Goal: Task Accomplishment & Management: Complete application form

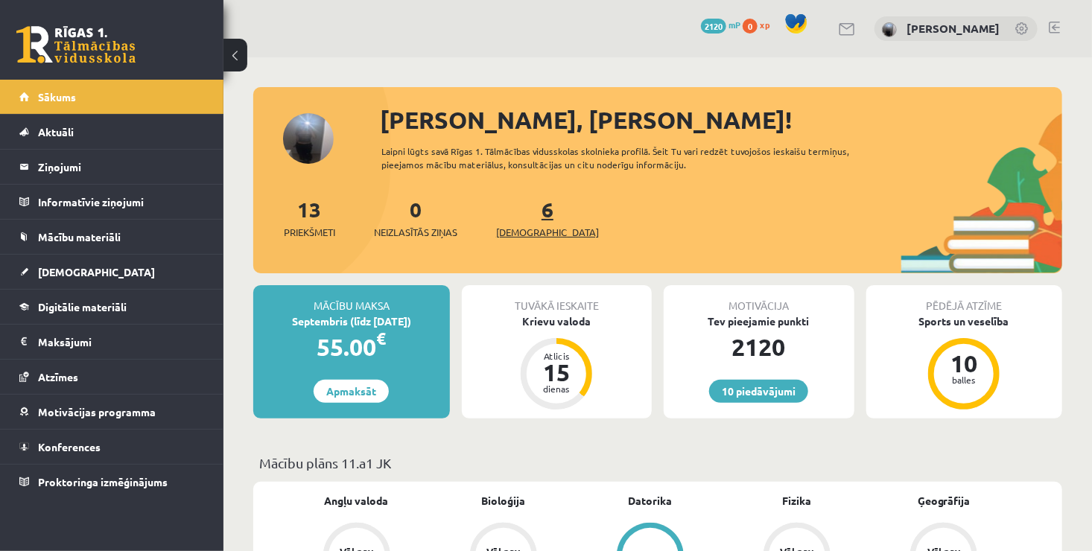
click at [531, 226] on span "[DEMOGRAPHIC_DATA]" at bounding box center [547, 232] width 103 height 15
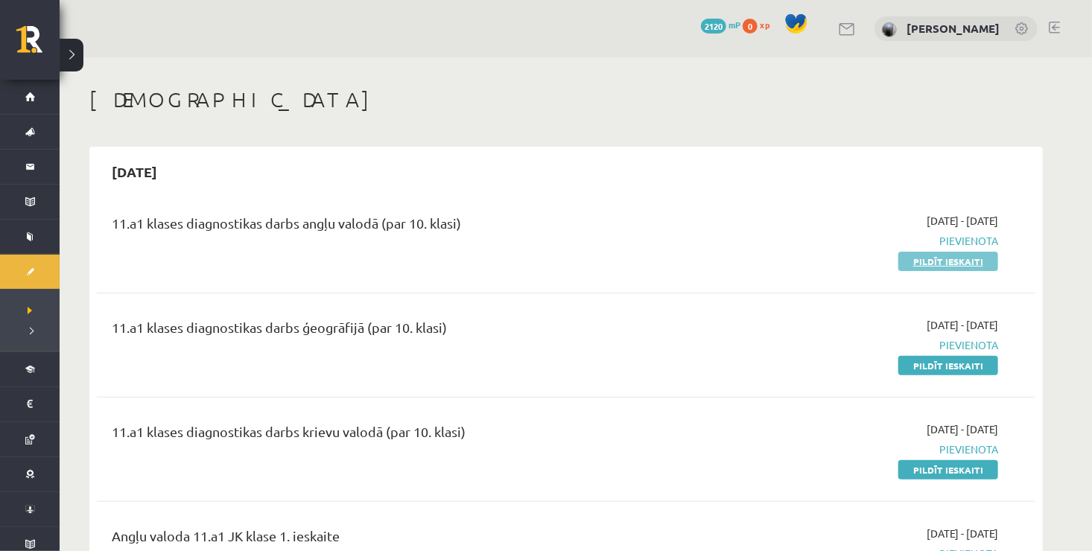
click at [932, 264] on link "Pildīt ieskaiti" at bounding box center [948, 261] width 100 height 19
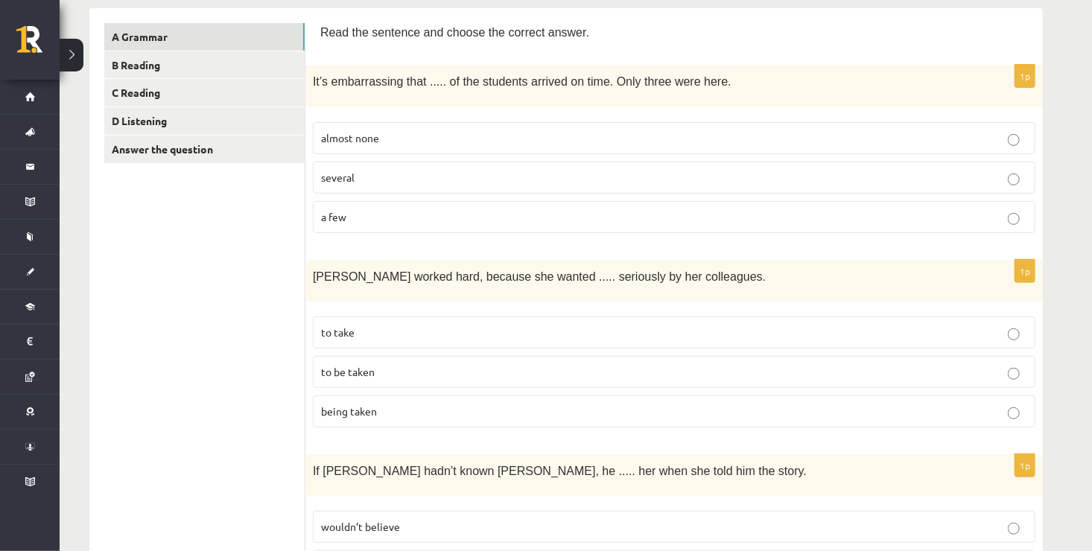
scroll to position [200, 0]
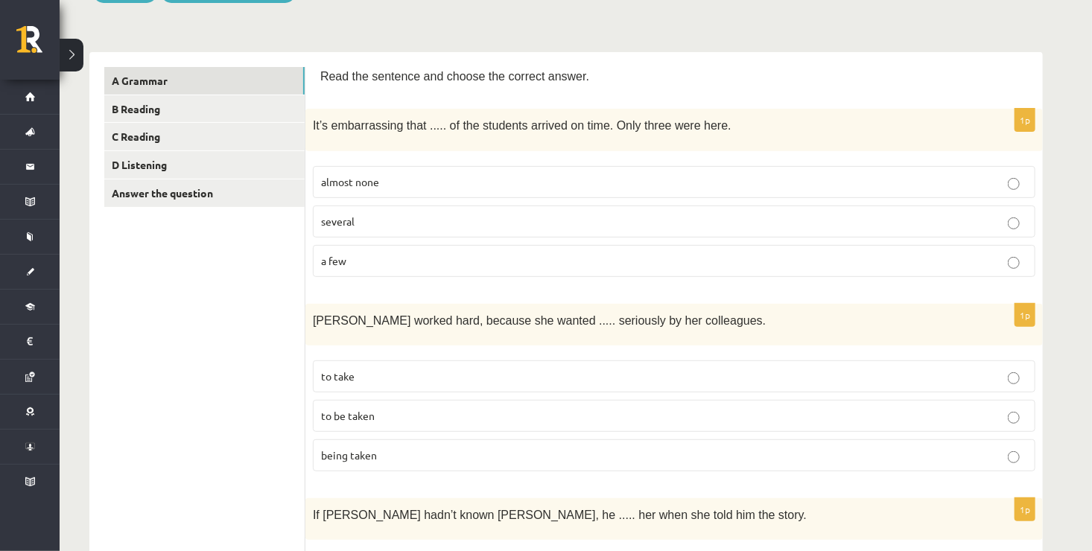
click at [404, 174] on p "almost none" at bounding box center [674, 182] width 706 height 16
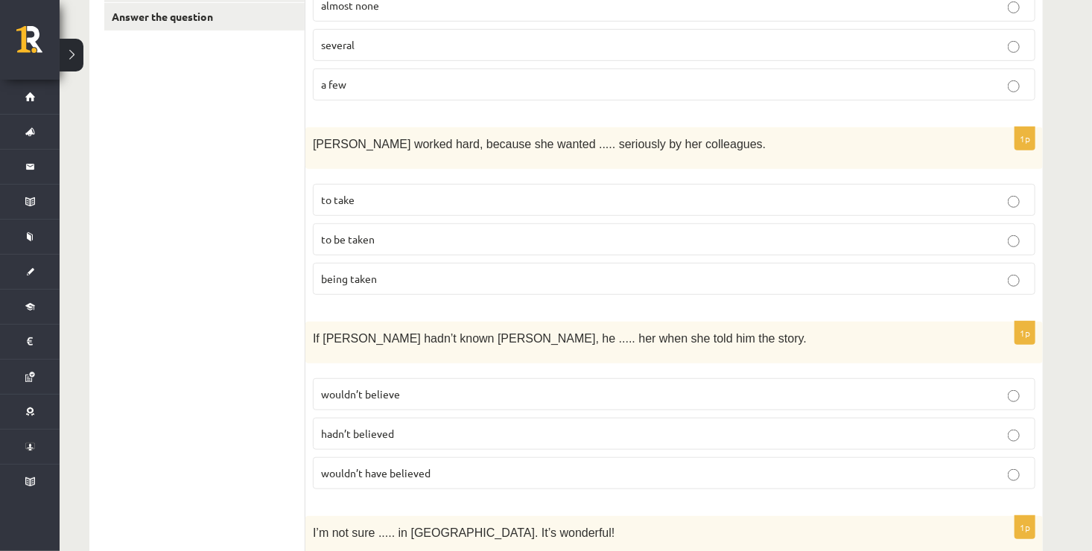
scroll to position [372, 0]
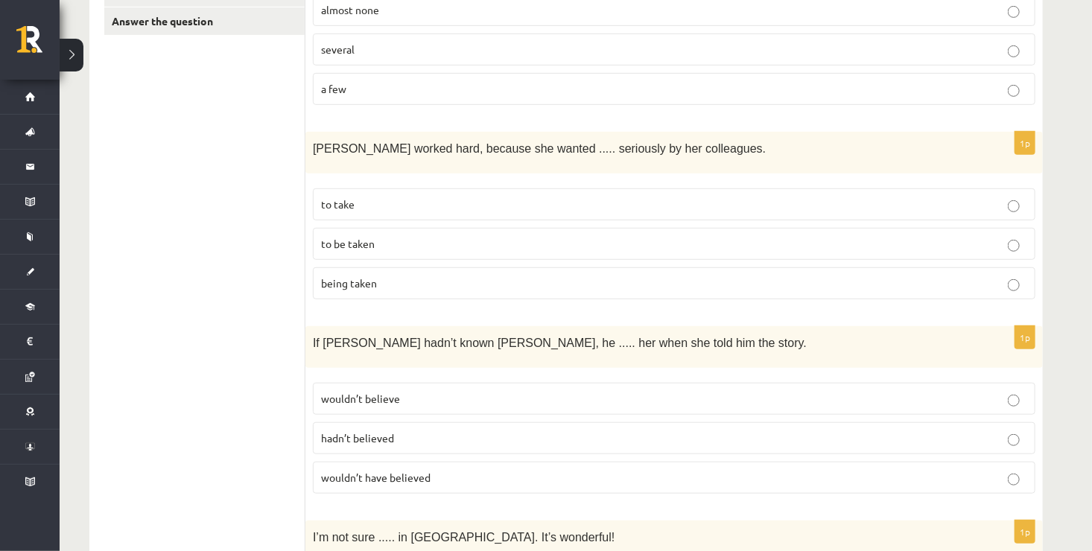
click at [451, 236] on p "to be taken" at bounding box center [674, 244] width 706 height 16
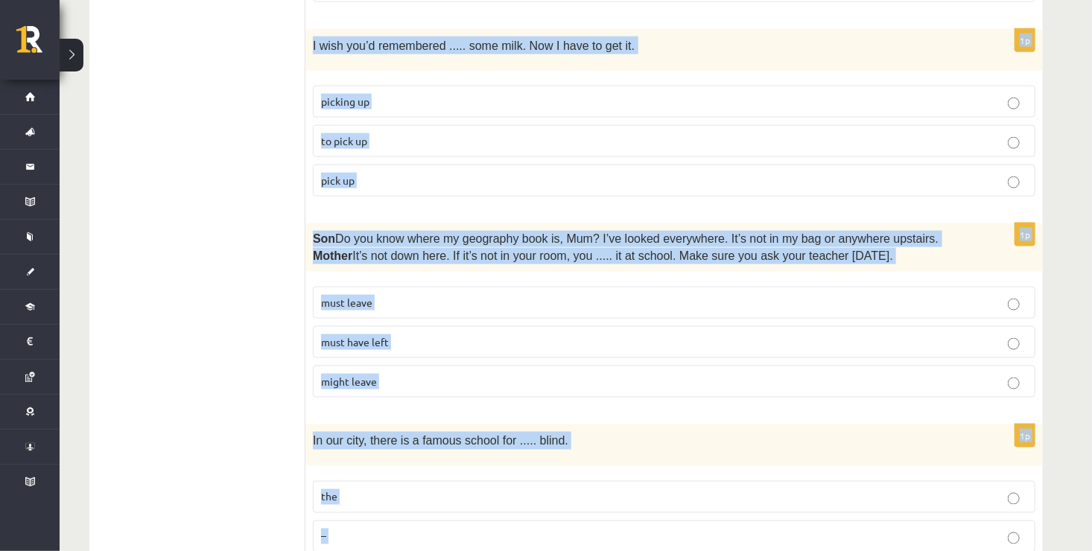
scroll to position [3692, 0]
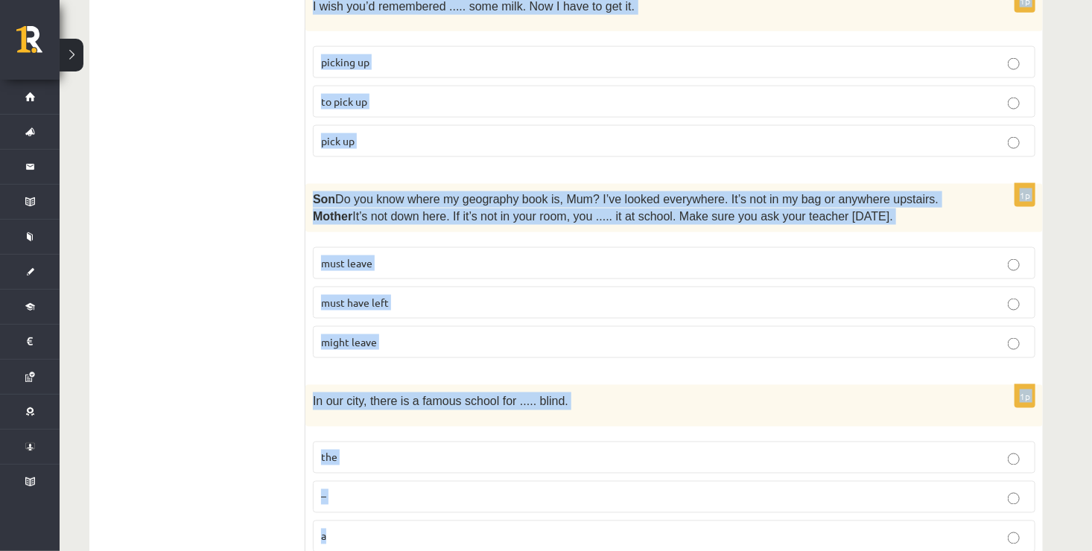
drag, startPoint x: 311, startPoint y: 145, endPoint x: 509, endPoint y: 489, distance: 397.0
copy form "If Tom hadn’t known Mariam, he ..... her when she told him the story. wouldn’t …"
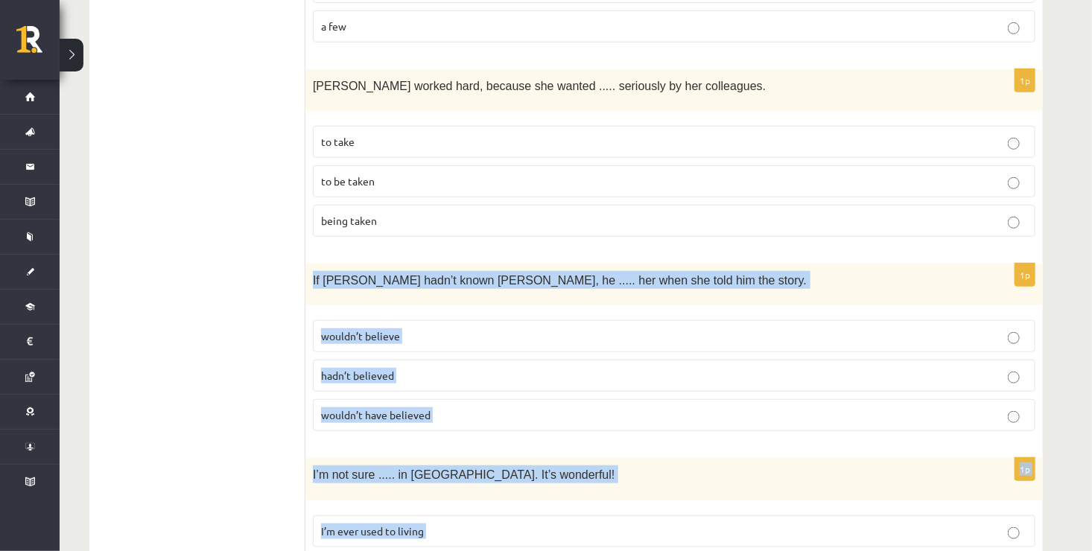
scroll to position [480, 0]
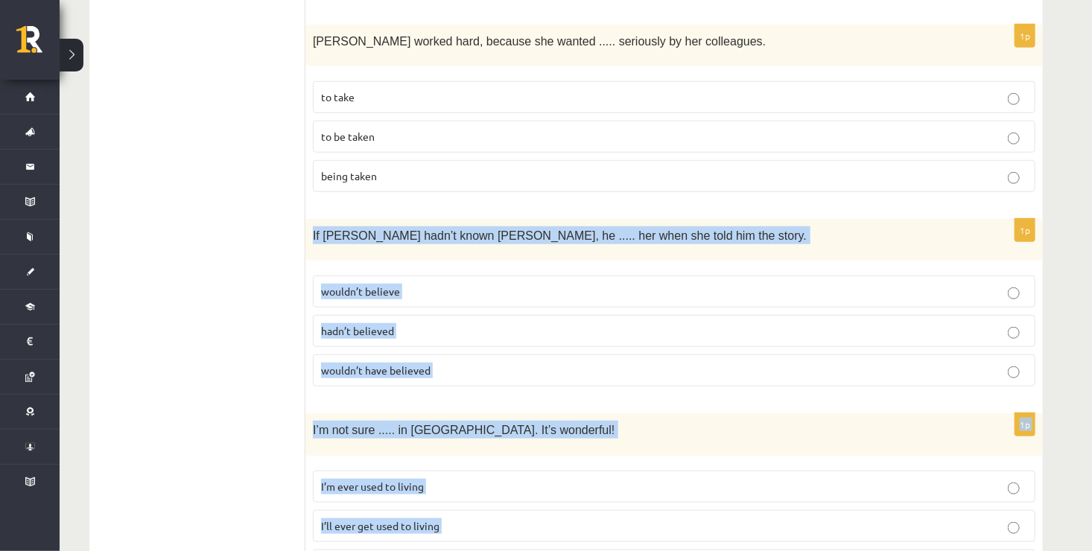
click at [395, 355] on label "wouldn’t have believed" at bounding box center [674, 371] width 722 height 32
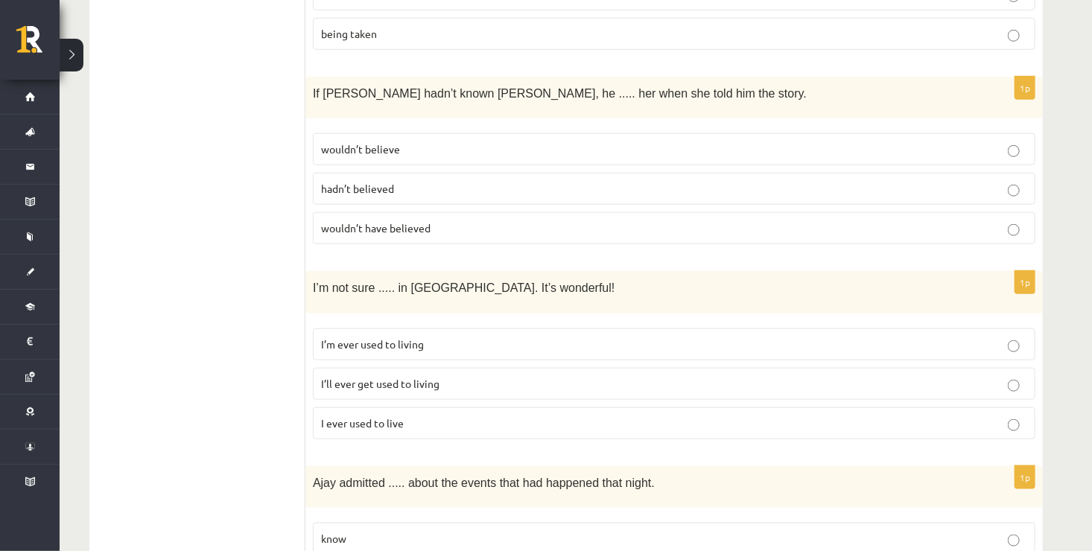
scroll to position [641, 0]
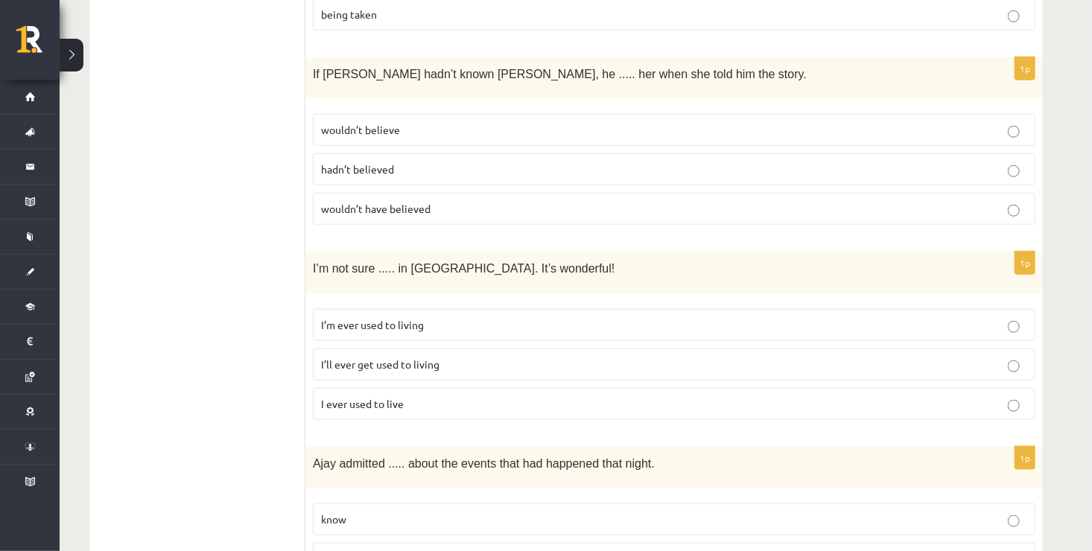
click at [399, 357] on p "I’ll ever get used to living" at bounding box center [674, 365] width 706 height 16
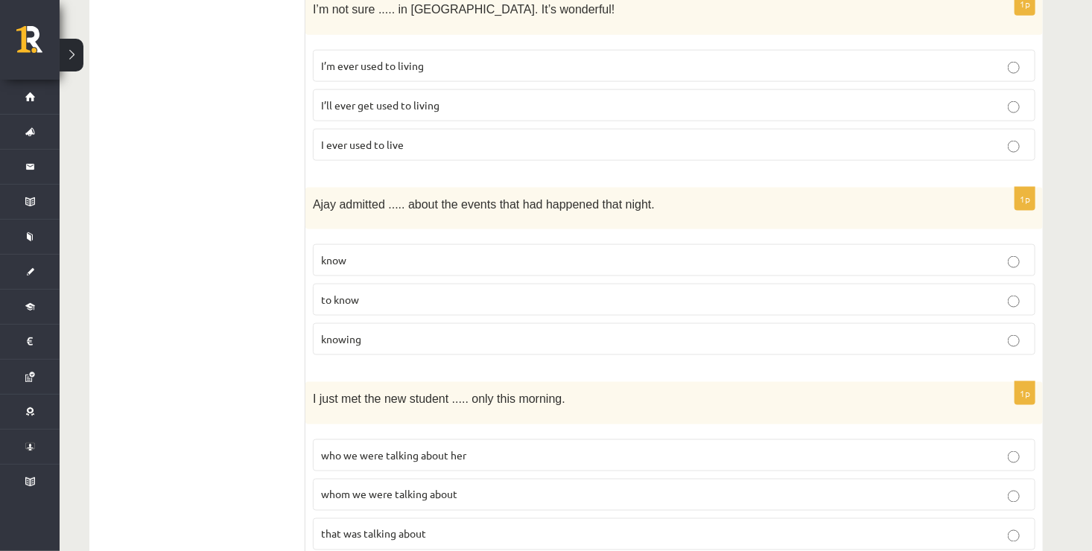
scroll to position [935, 0]
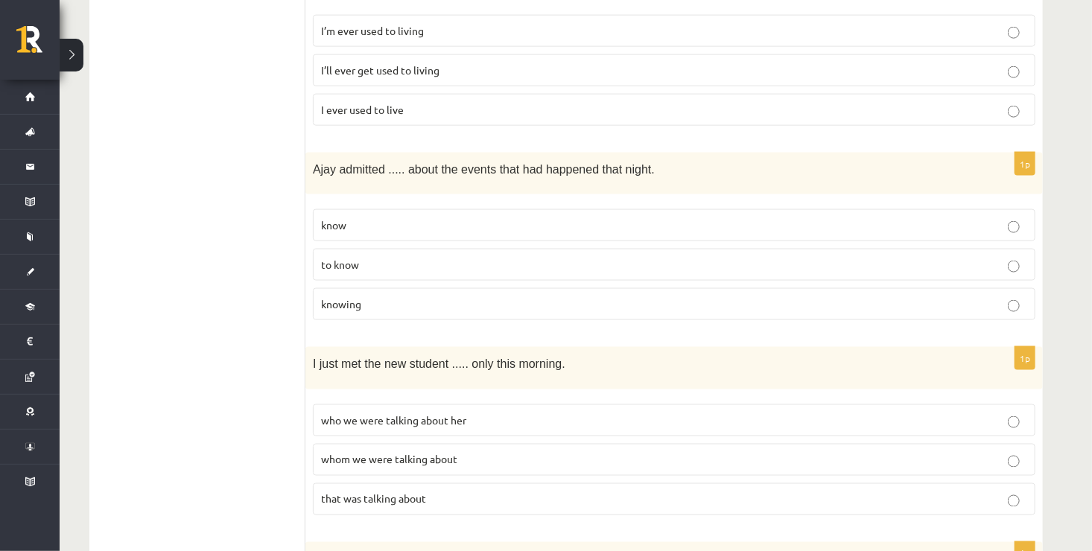
click at [652, 296] on p "knowing" at bounding box center [674, 304] width 706 height 16
click at [500, 413] on p "who we were talking about her" at bounding box center [674, 421] width 706 height 16
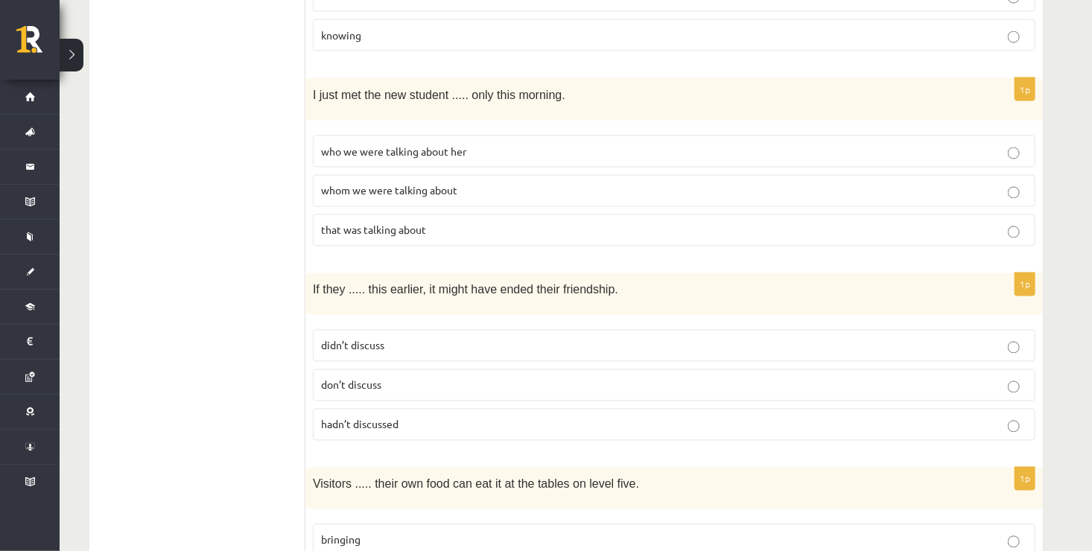
scroll to position [1218, 0]
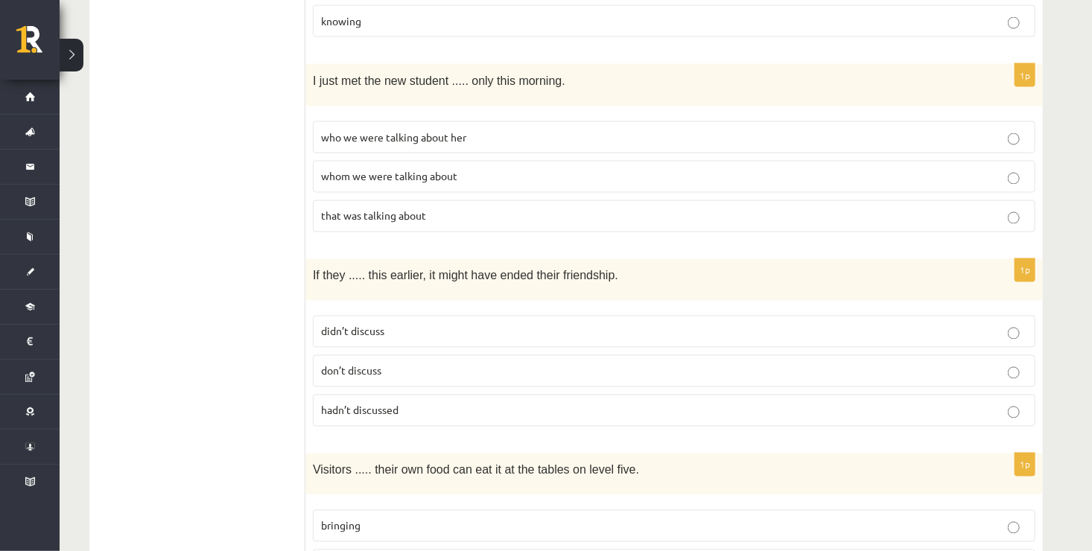
click at [406, 407] on label "hadn’t discussed" at bounding box center [674, 411] width 722 height 32
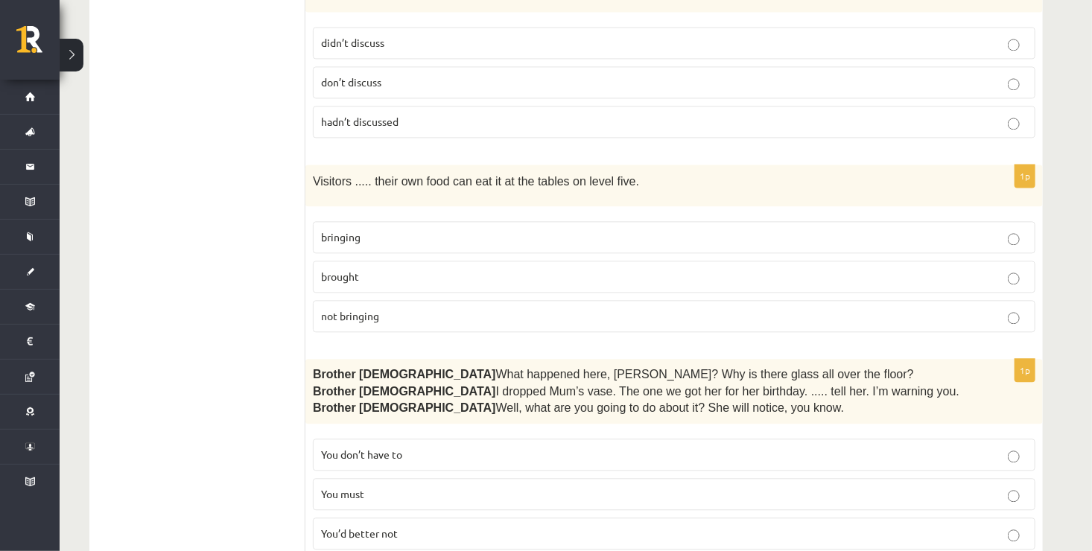
scroll to position [1503, 0]
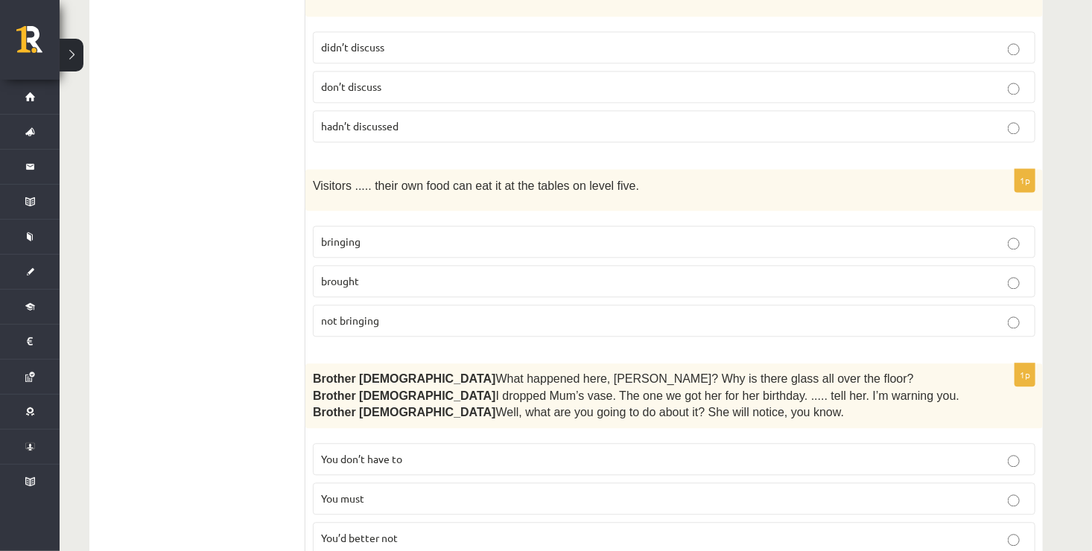
click at [474, 234] on p "bringing" at bounding box center [674, 242] width 706 height 16
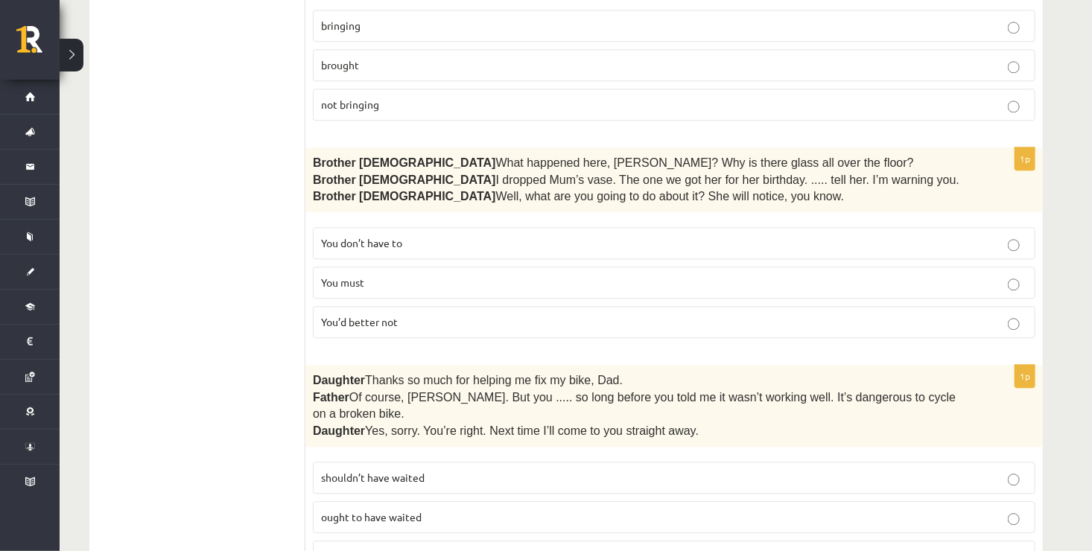
scroll to position [1708, 0]
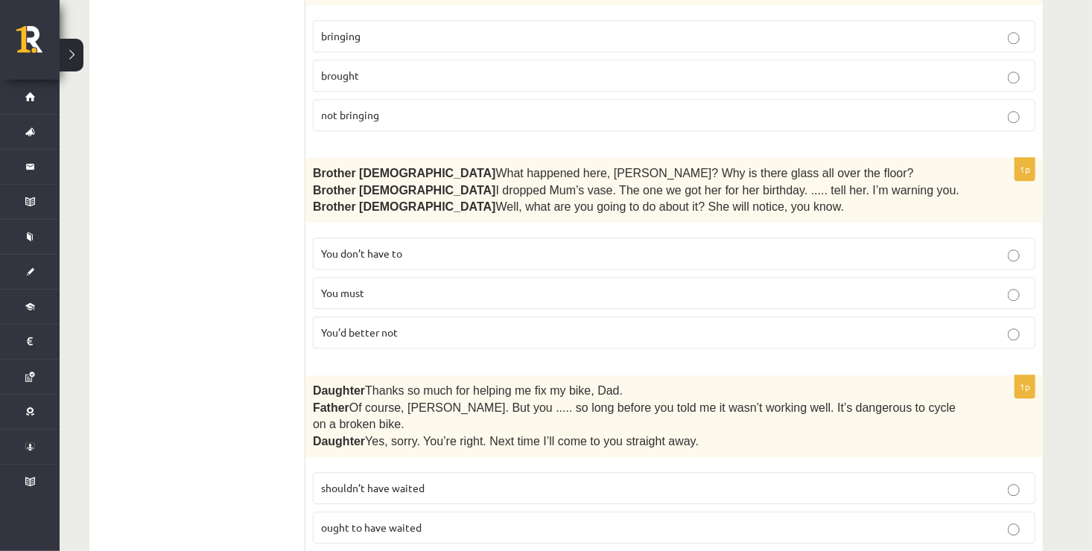
click at [510, 325] on p "You’d better not" at bounding box center [674, 333] width 706 height 16
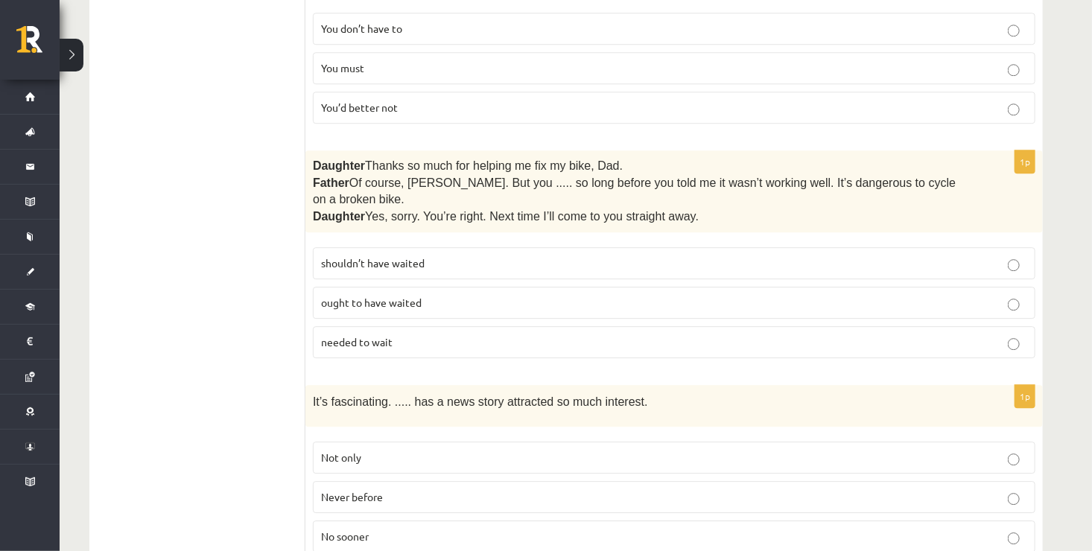
scroll to position [1929, 0]
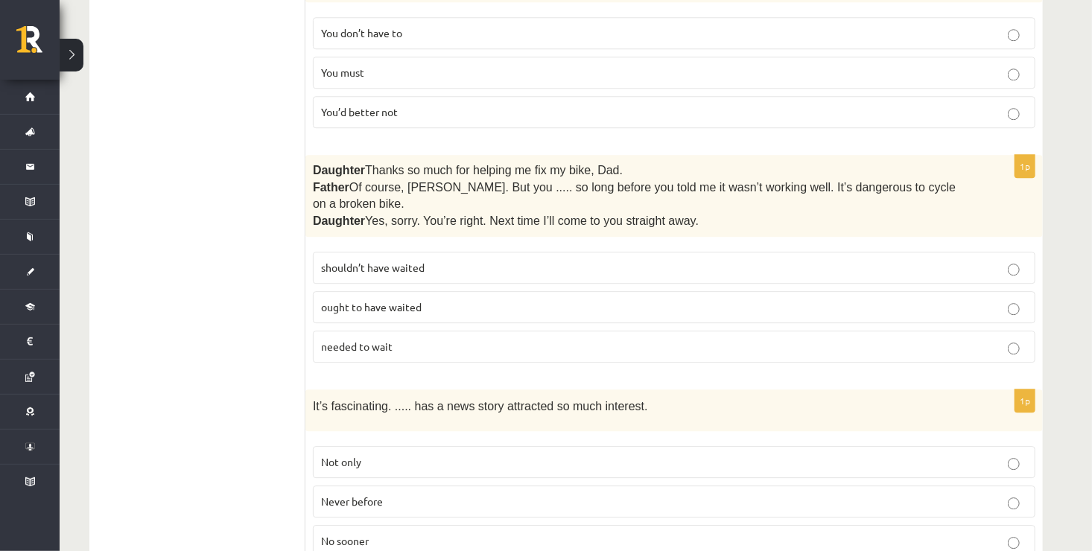
click at [460, 260] on p "shouldn’t have waited" at bounding box center [674, 268] width 706 height 16
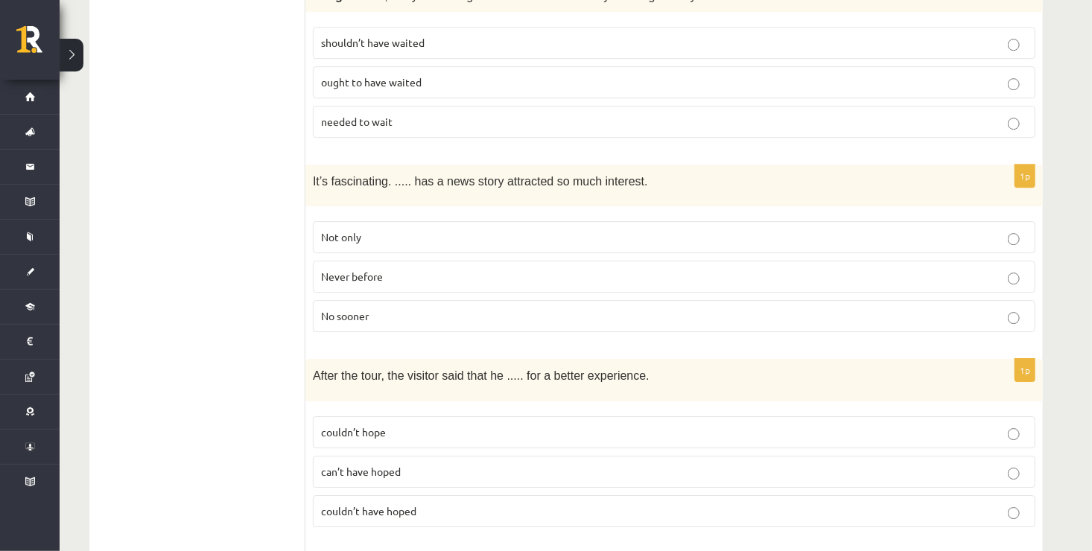
scroll to position [2160, 0]
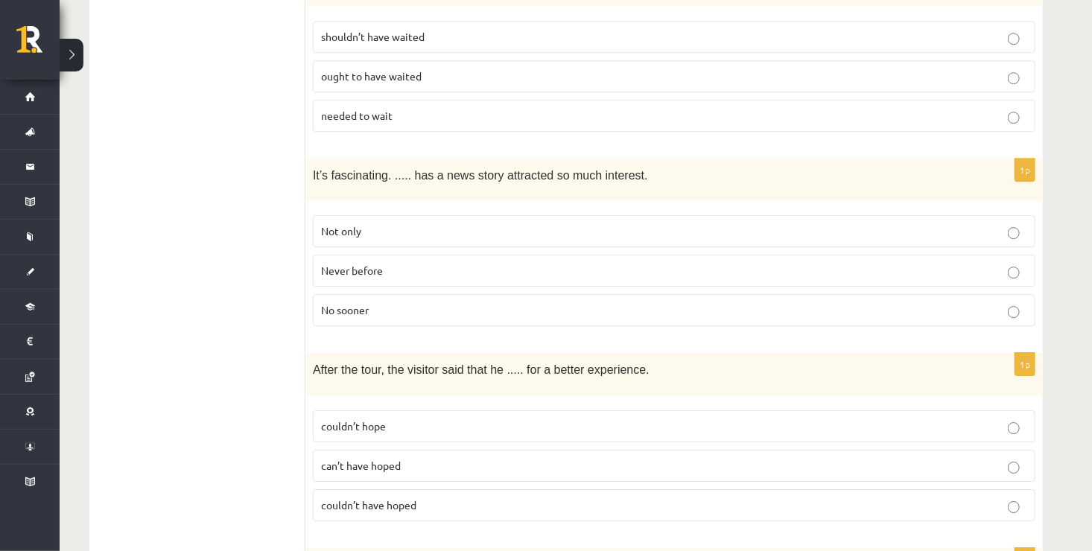
click at [406, 263] on p "Never before" at bounding box center [674, 271] width 706 height 16
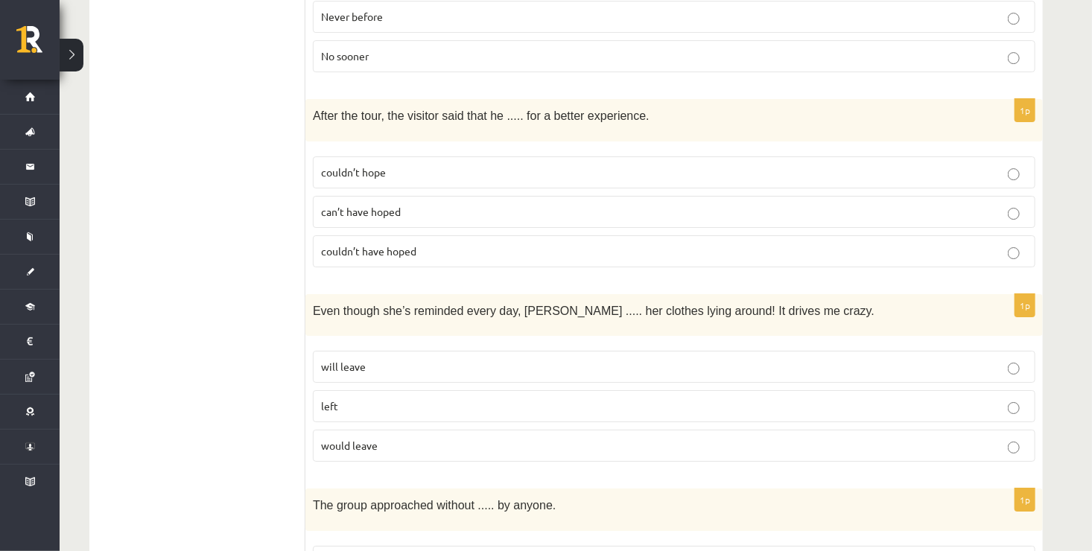
scroll to position [2399, 0]
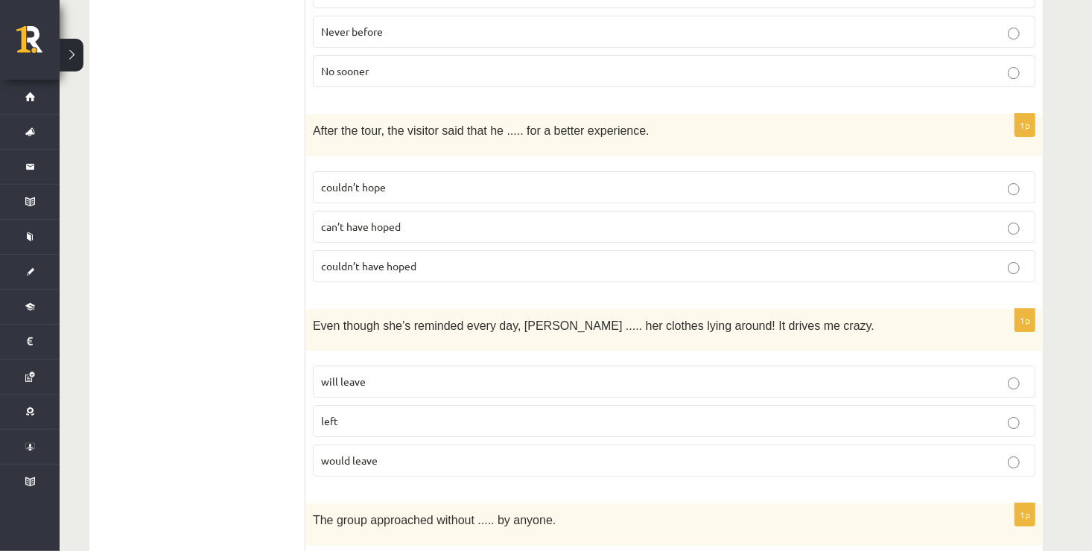
click at [380, 259] on span "couldn’t have hoped" at bounding box center [368, 265] width 95 height 13
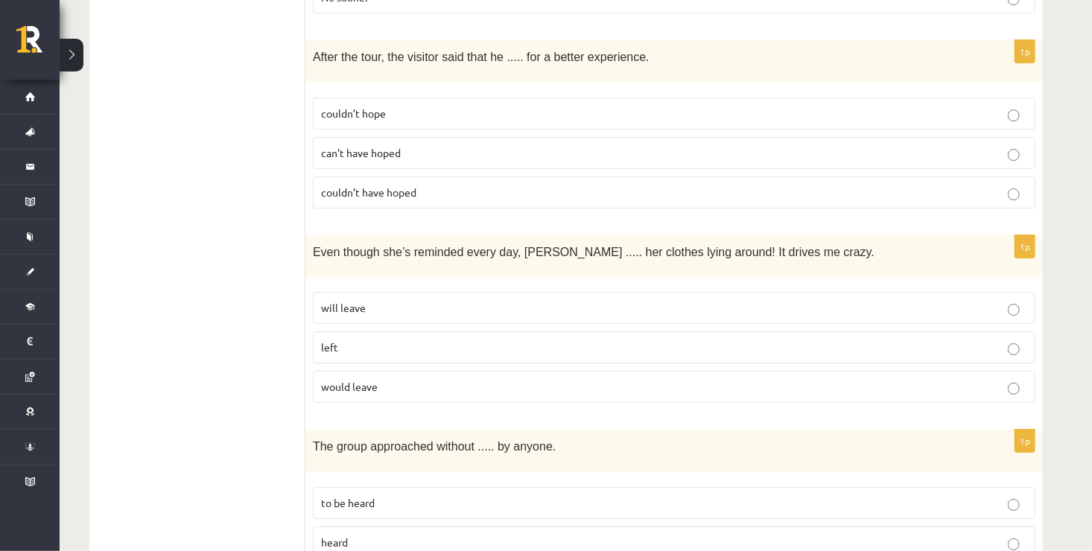
scroll to position [2463, 0]
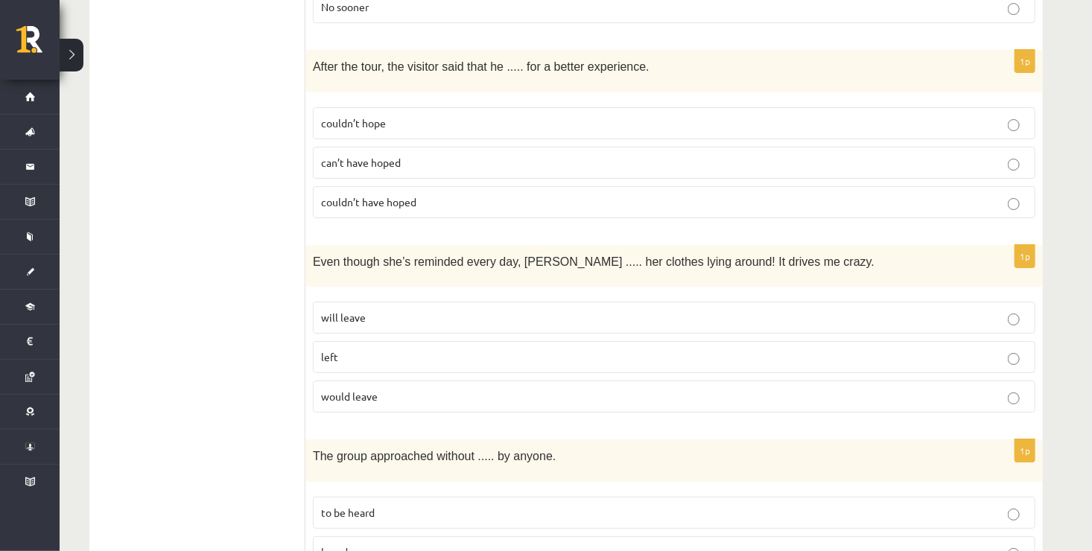
click at [355, 390] on span "would leave" at bounding box center [349, 396] width 57 height 13
click at [355, 310] on p "will leave" at bounding box center [674, 318] width 706 height 16
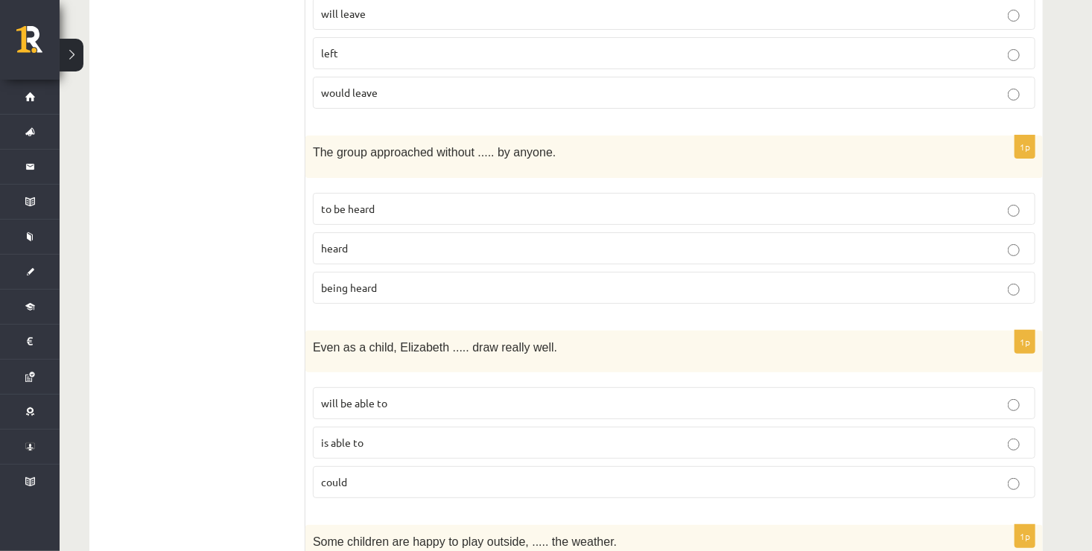
scroll to position [2752, 0]
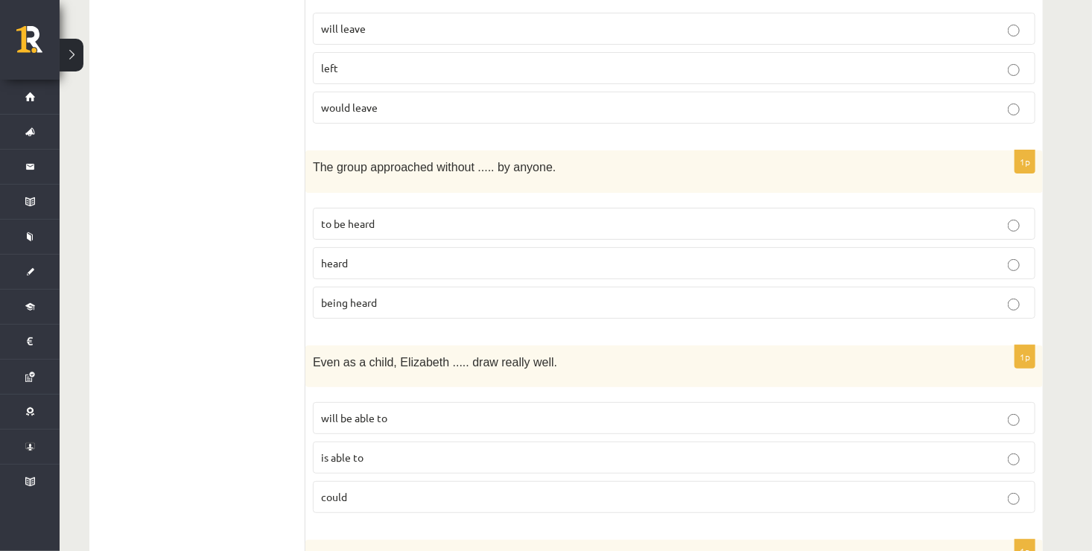
click at [442, 287] on label "being heard" at bounding box center [674, 303] width 722 height 32
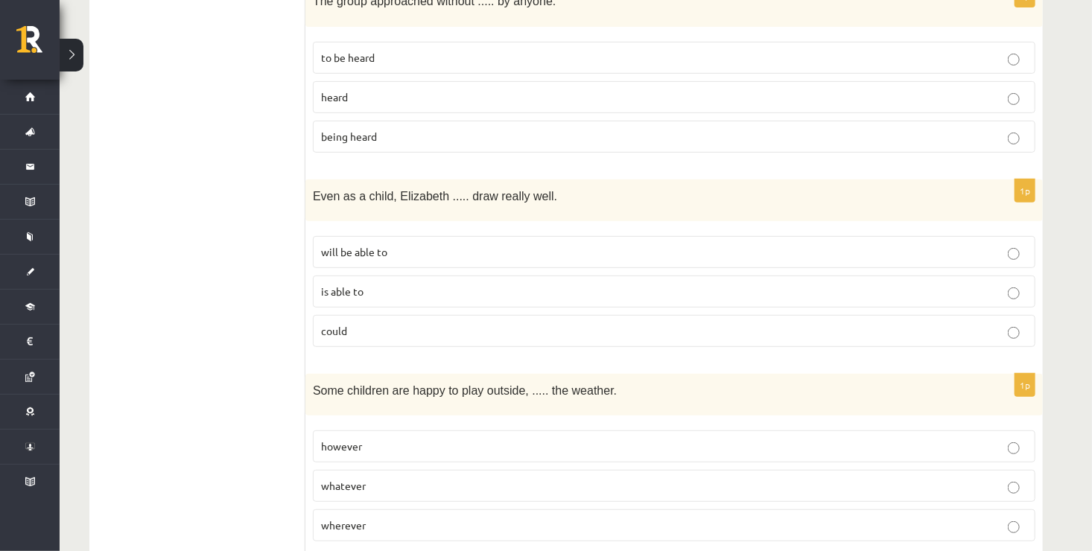
scroll to position [2928, 0]
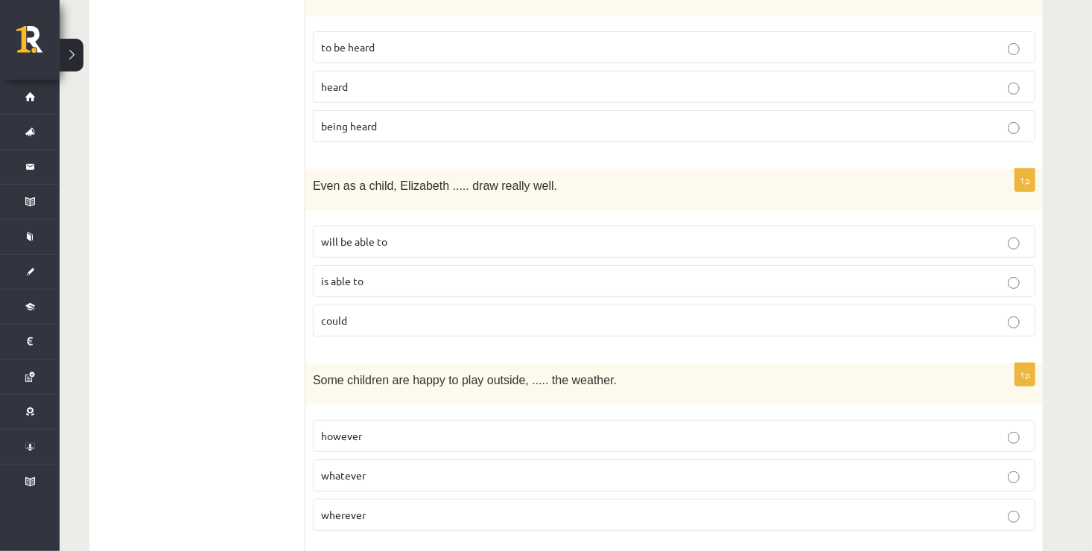
click at [388, 313] on p "could" at bounding box center [674, 321] width 706 height 16
click at [677, 468] on p "whatever" at bounding box center [674, 476] width 706 height 16
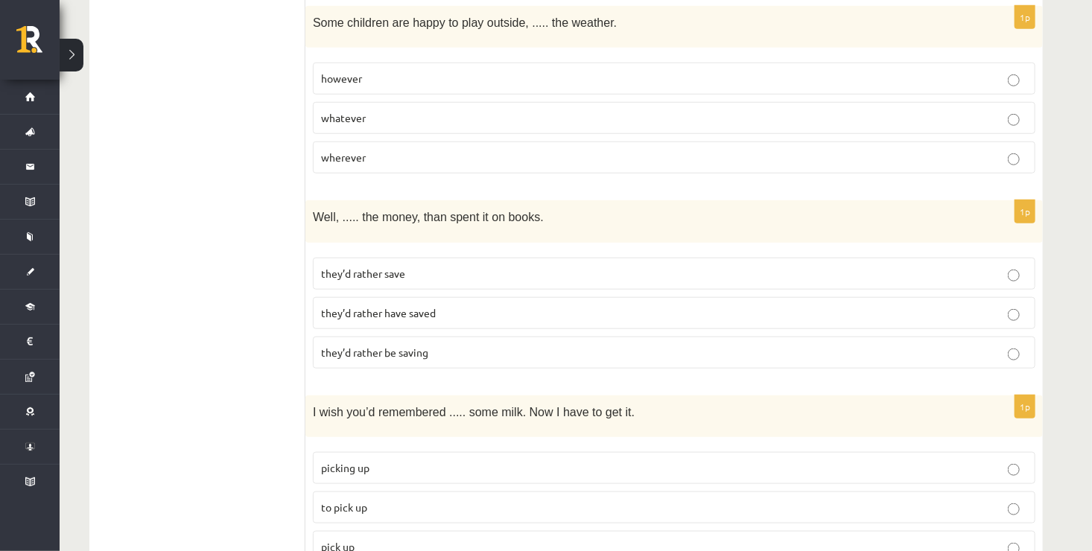
scroll to position [3275, 0]
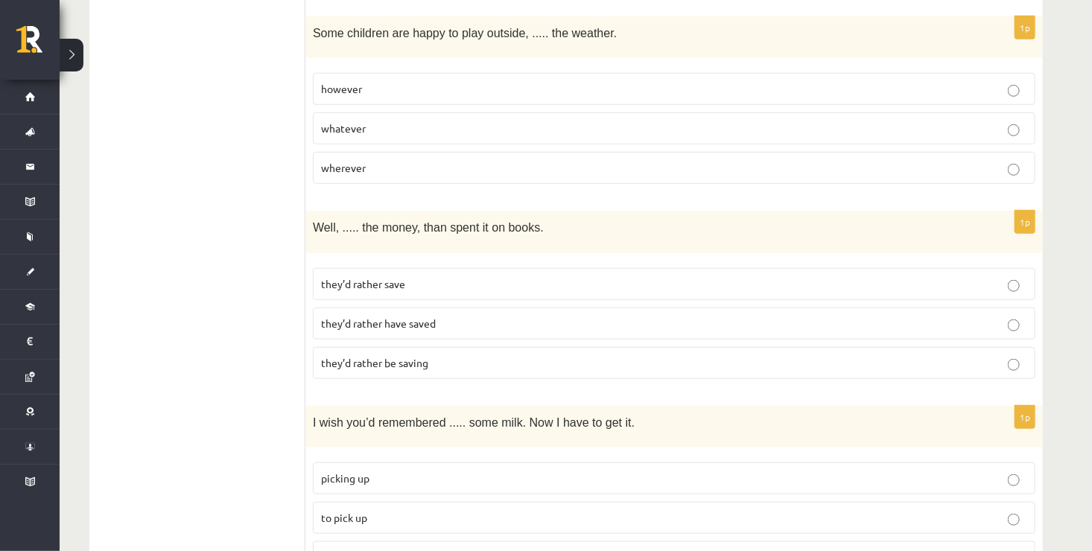
click at [439, 276] on p "they’d rather save" at bounding box center [674, 284] width 706 height 16
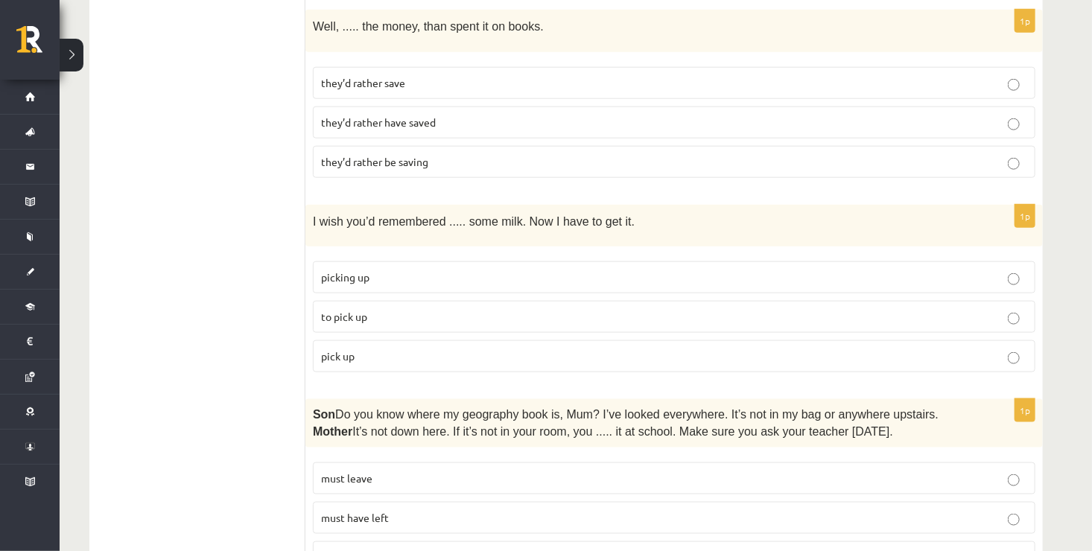
scroll to position [3471, 0]
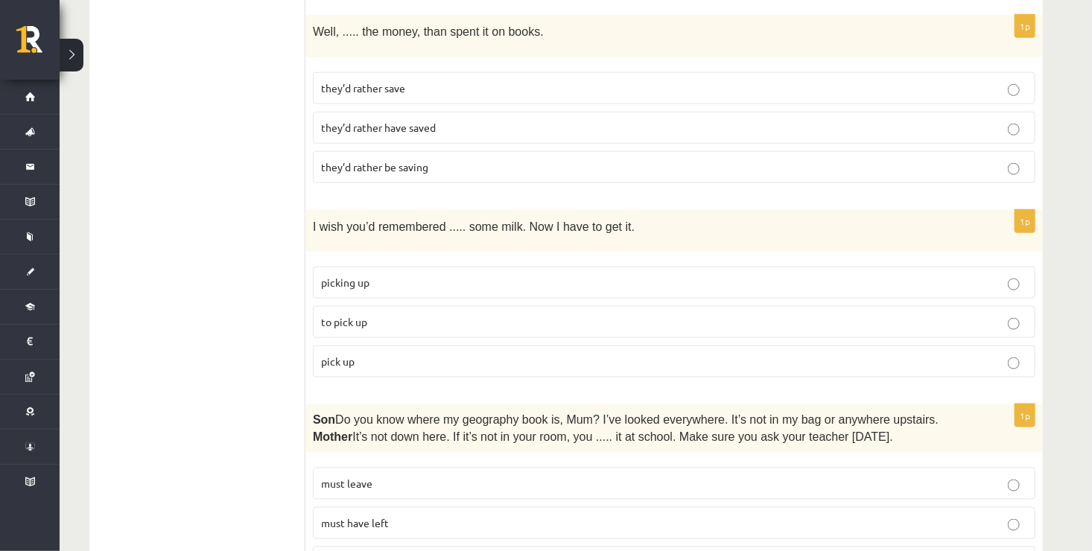
click at [349, 315] on span "to pick up" at bounding box center [344, 321] width 46 height 13
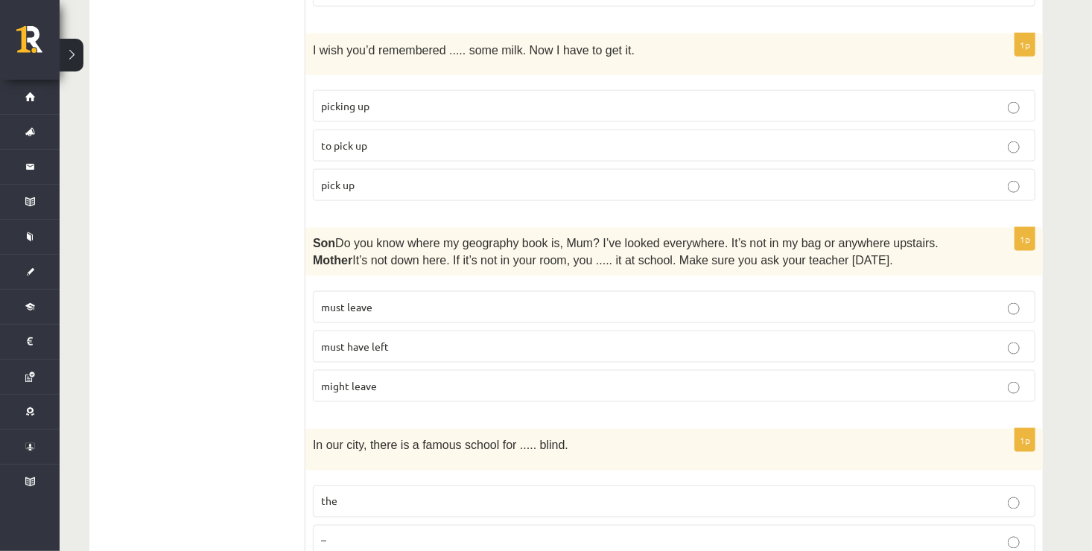
scroll to position [3652, 0]
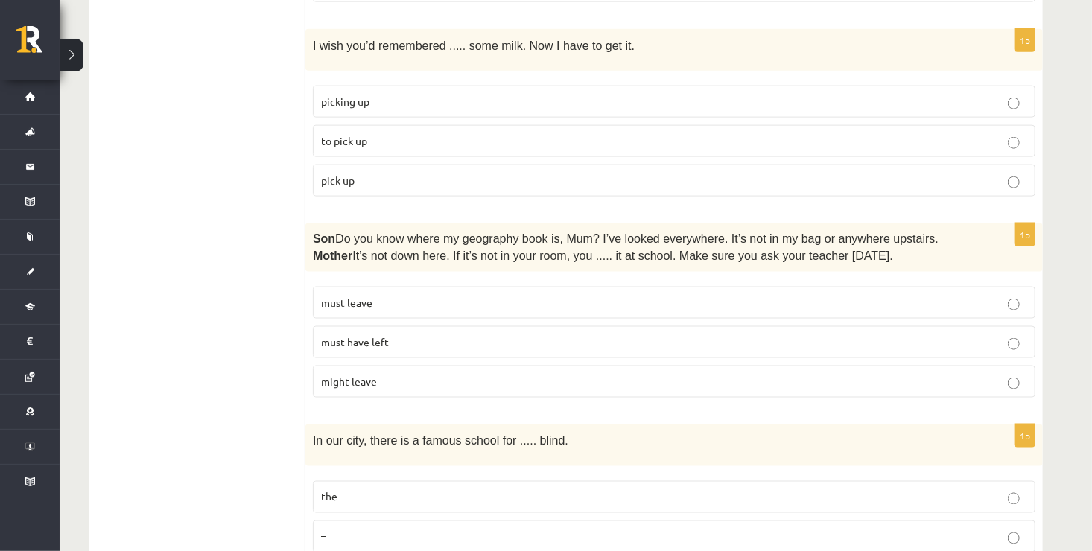
click at [392, 334] on p "must have left" at bounding box center [674, 342] width 706 height 16
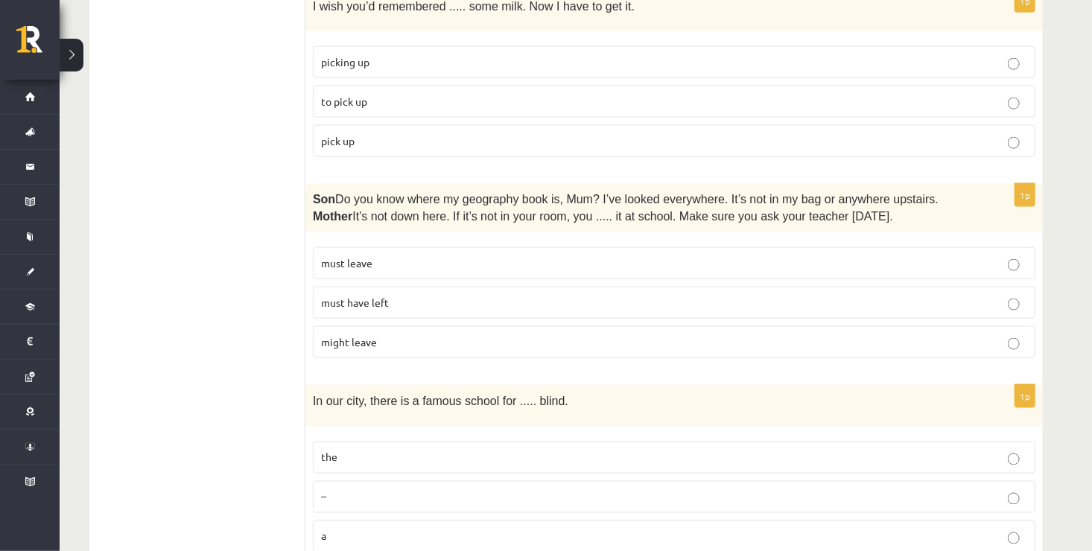
click at [491, 450] on p "the" at bounding box center [674, 458] width 706 height 16
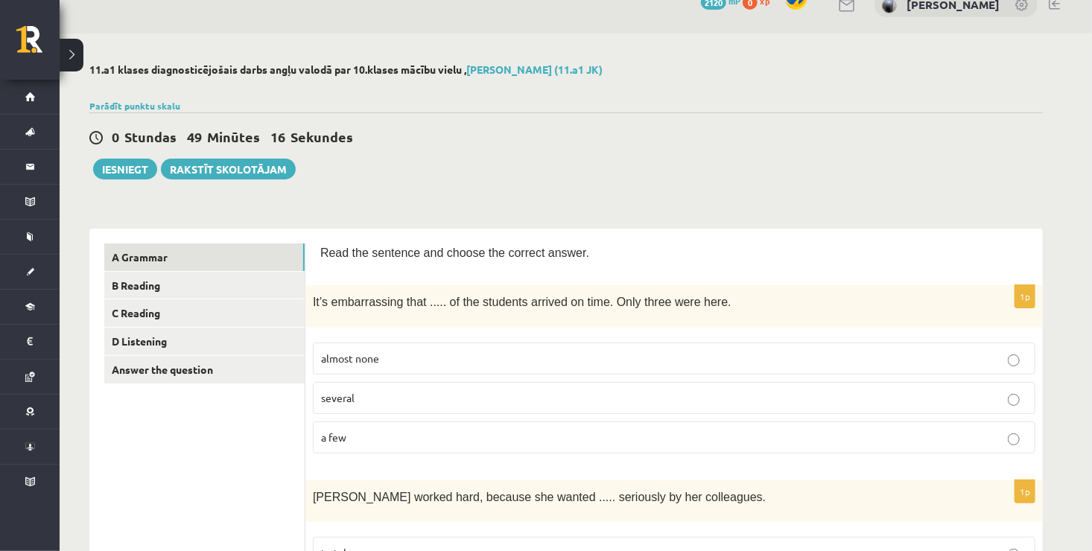
scroll to position [0, 0]
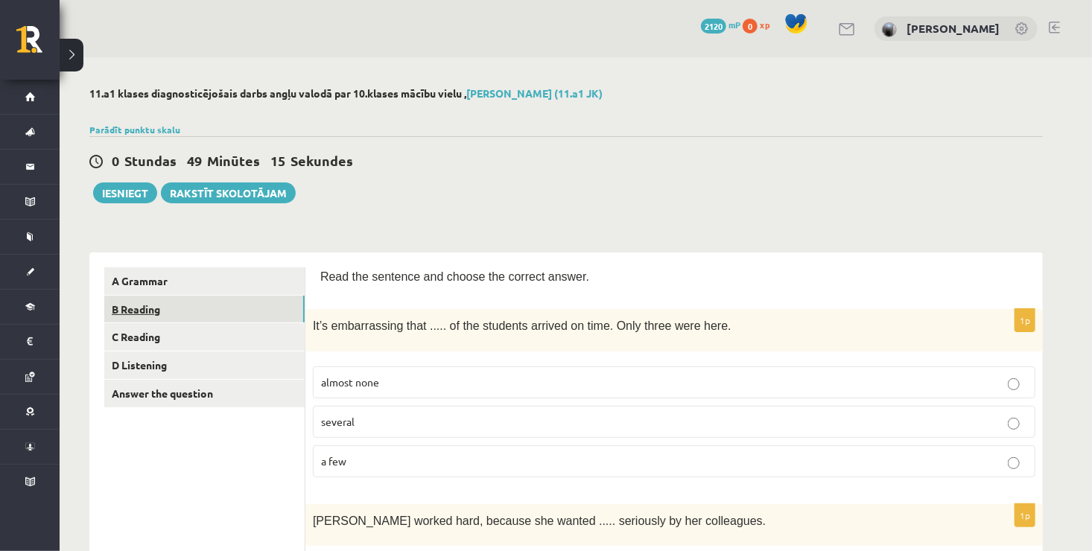
click at [162, 302] on link "B Reading" at bounding box center [204, 310] width 200 height 28
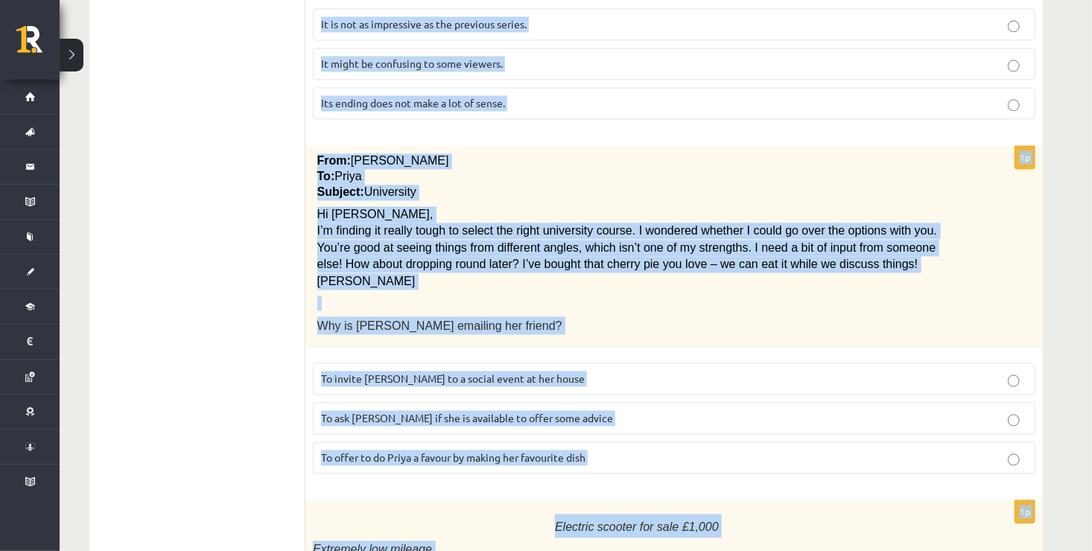
scroll to position [1711, 0]
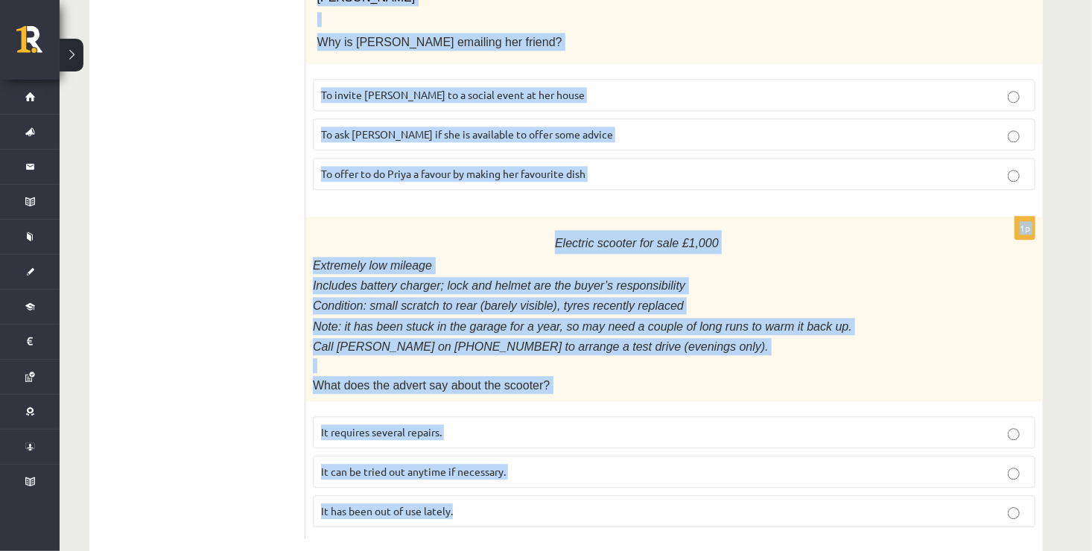
drag, startPoint x: 314, startPoint y: 174, endPoint x: 566, endPoint y: 492, distance: 405.5
copy form "Fashionista Today’s looks are inspired by the autumn-winter collections seen at…"
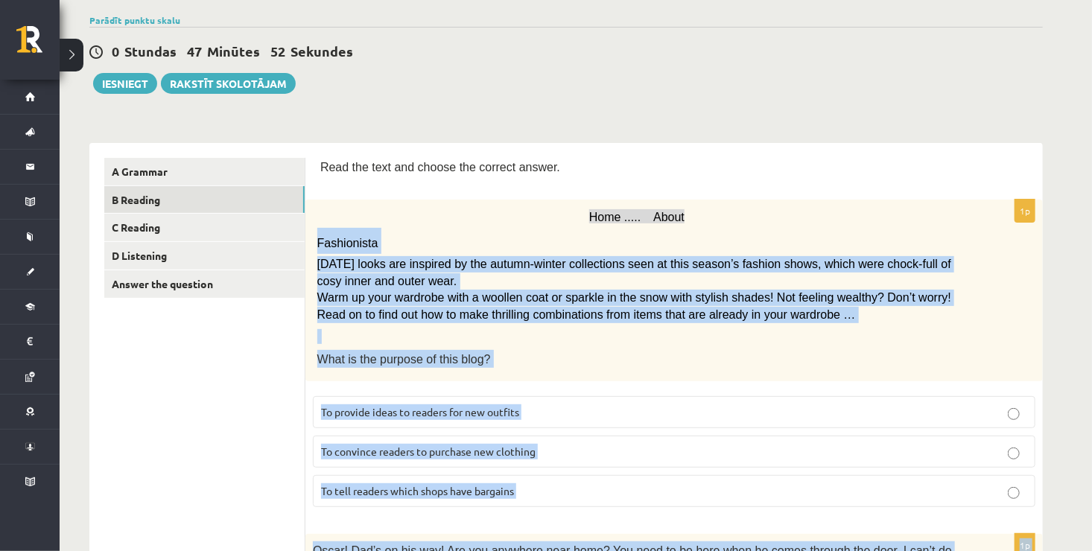
scroll to position [125, 0]
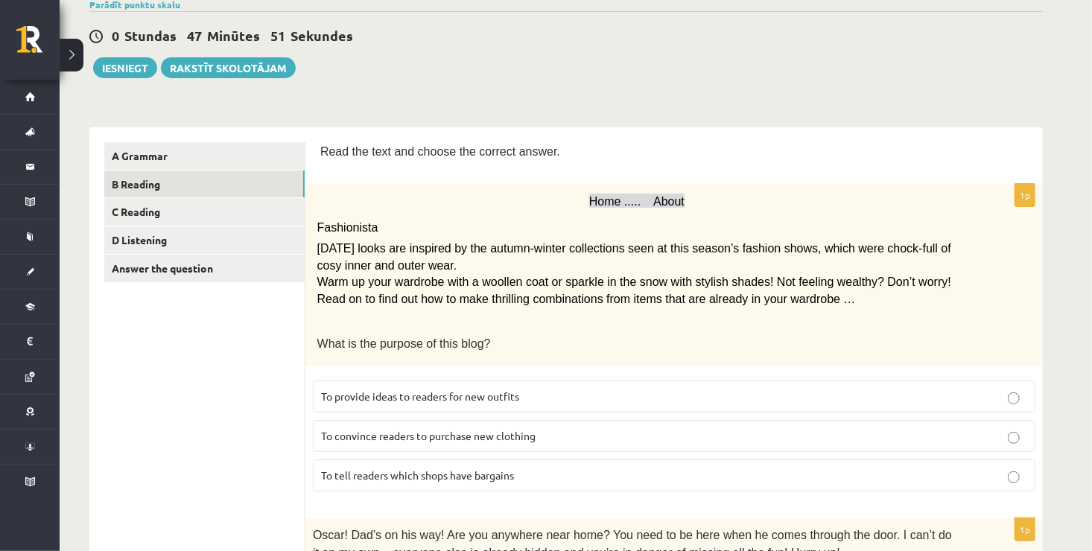
click at [492, 399] on p "To provide ideas to readers for new outfits" at bounding box center [674, 397] width 706 height 16
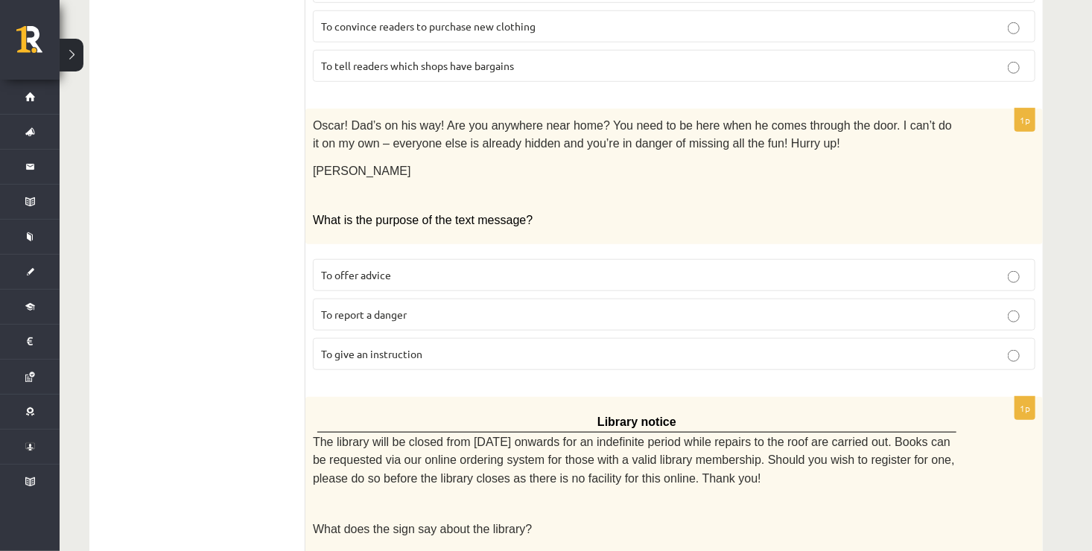
scroll to position [530, 0]
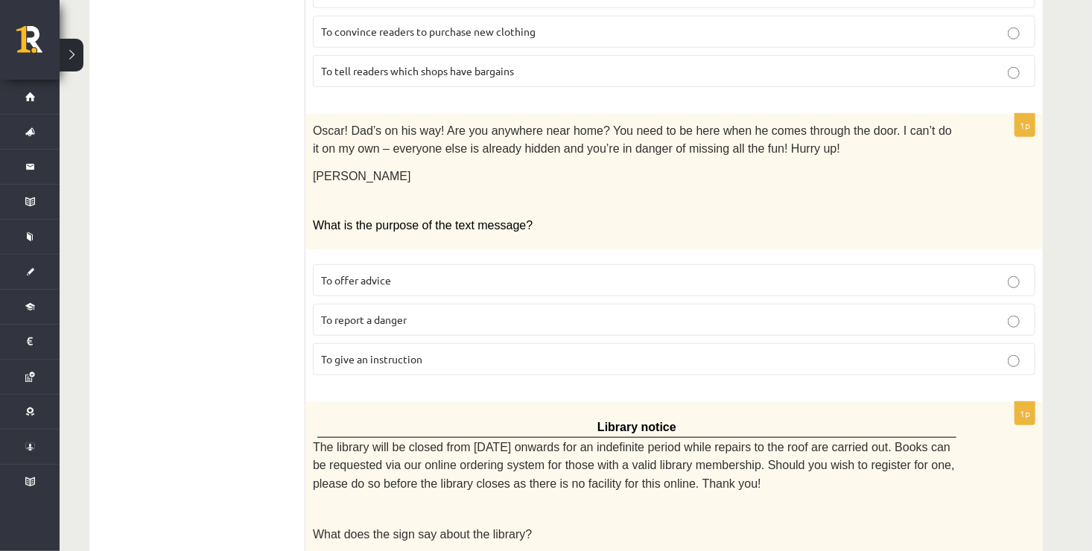
click at [479, 357] on label "To give an instruction" at bounding box center [674, 359] width 722 height 32
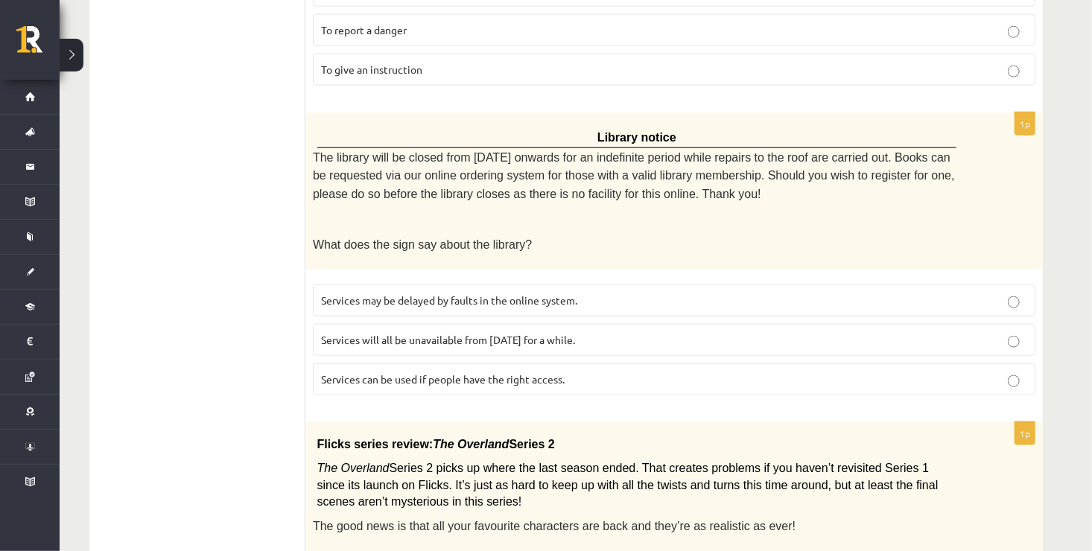
scroll to position [816, 0]
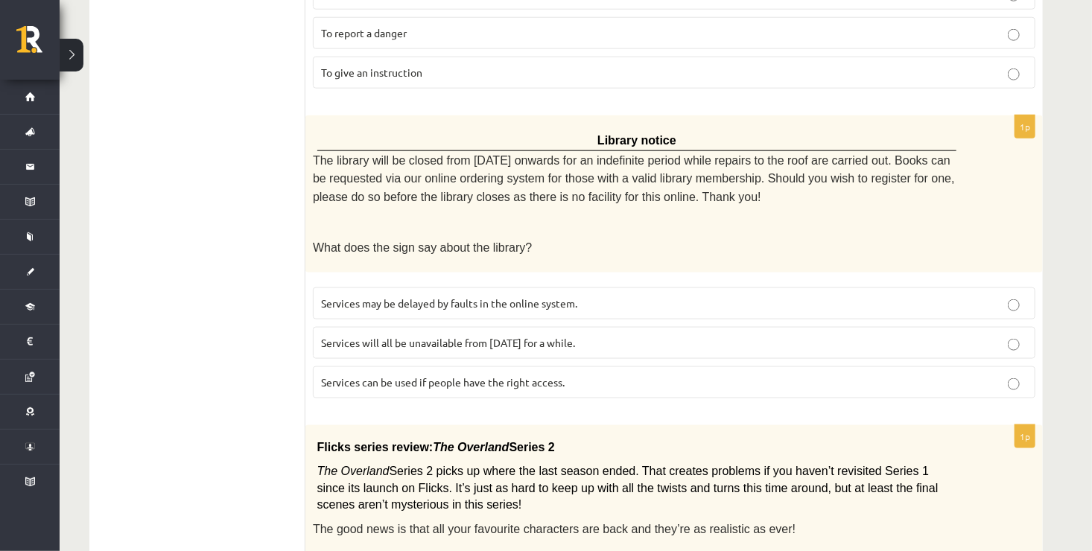
click at [509, 375] on p "Services can be used if people have the right access." at bounding box center [674, 383] width 706 height 16
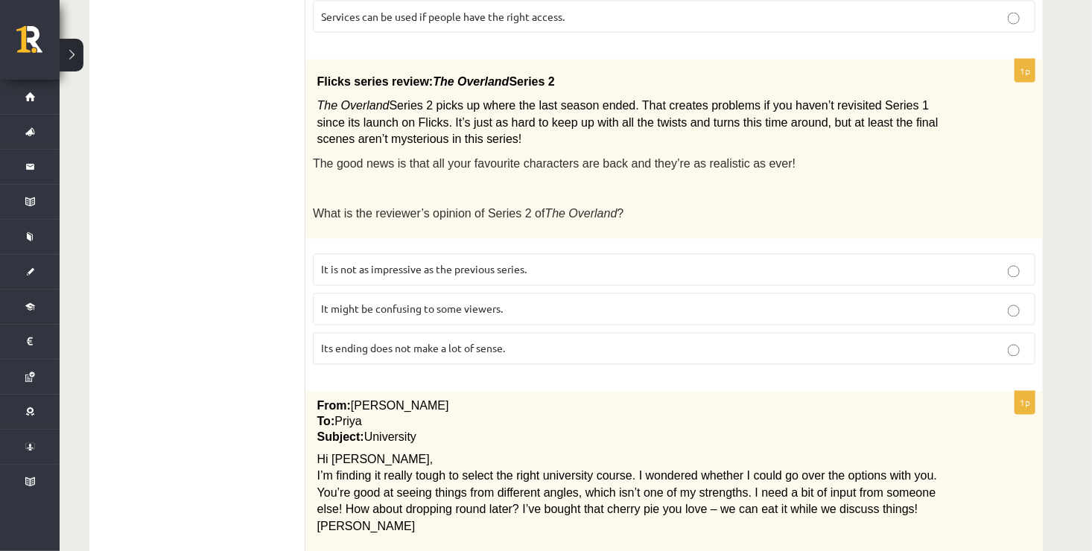
scroll to position [1177, 0]
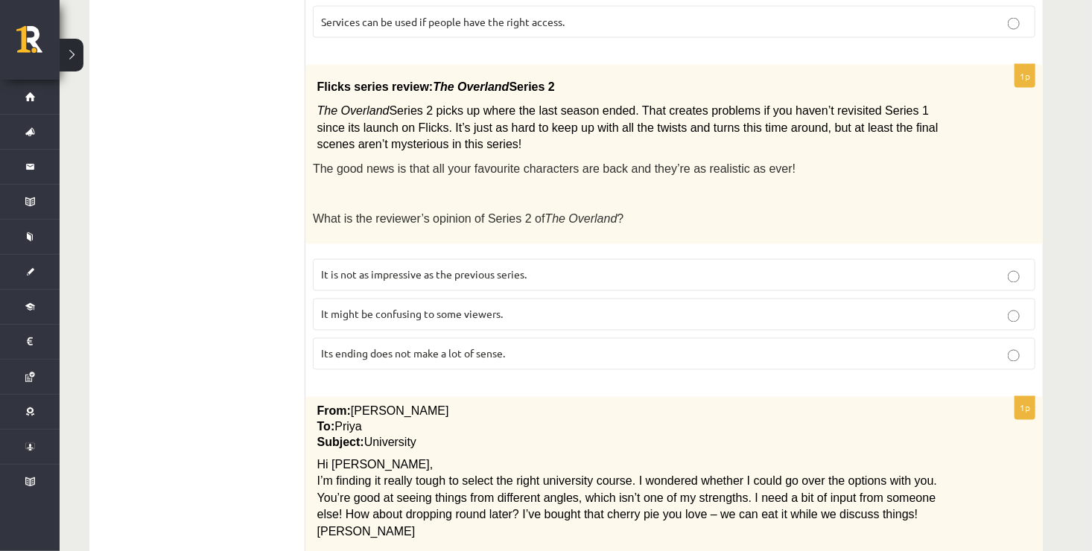
click at [441, 302] on label "It might be confusing to some viewers." at bounding box center [674, 315] width 722 height 32
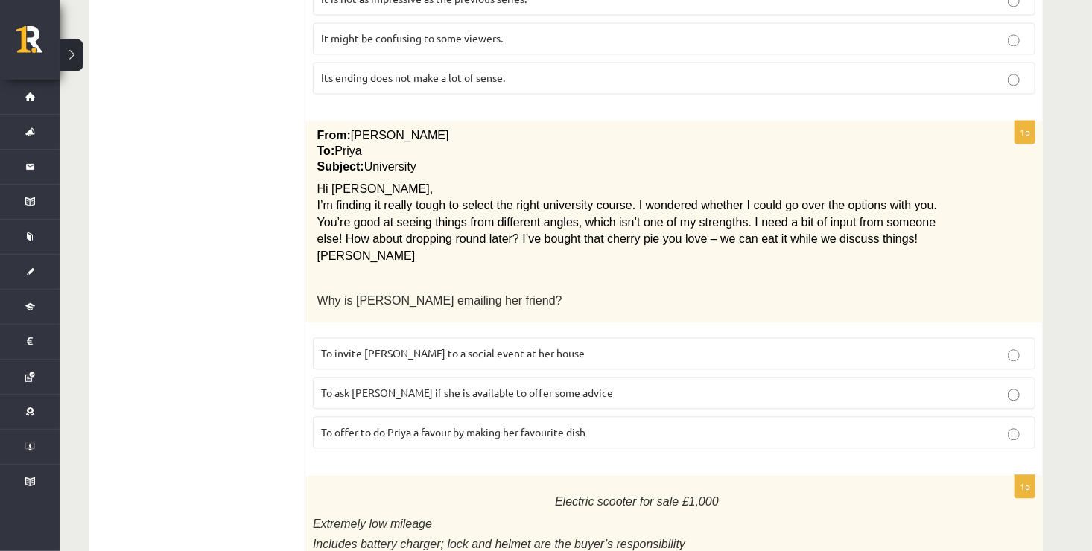
scroll to position [1456, 0]
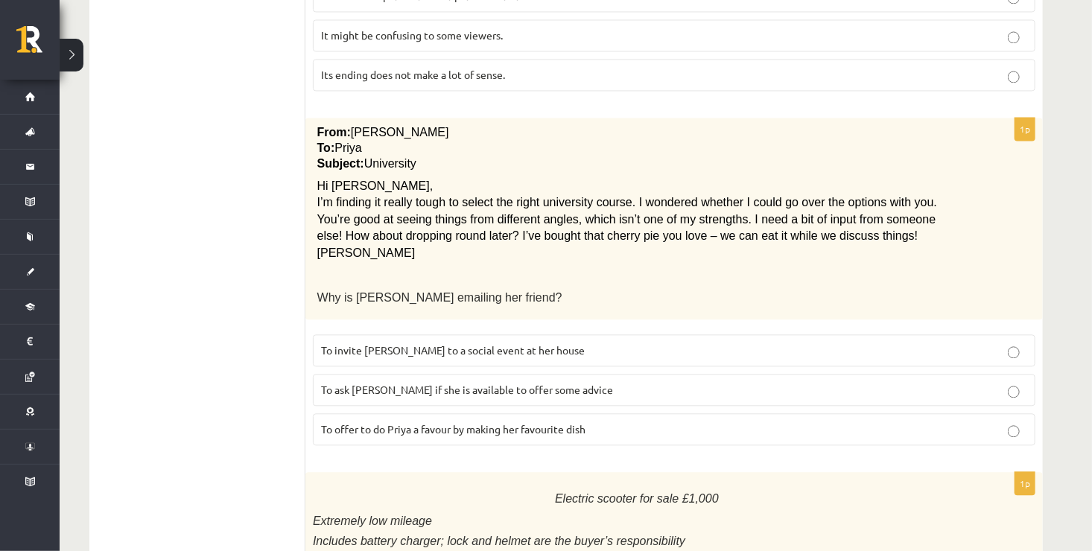
click at [412, 383] on span "To ask Priya if she is available to offer some advice" at bounding box center [467, 389] width 292 height 13
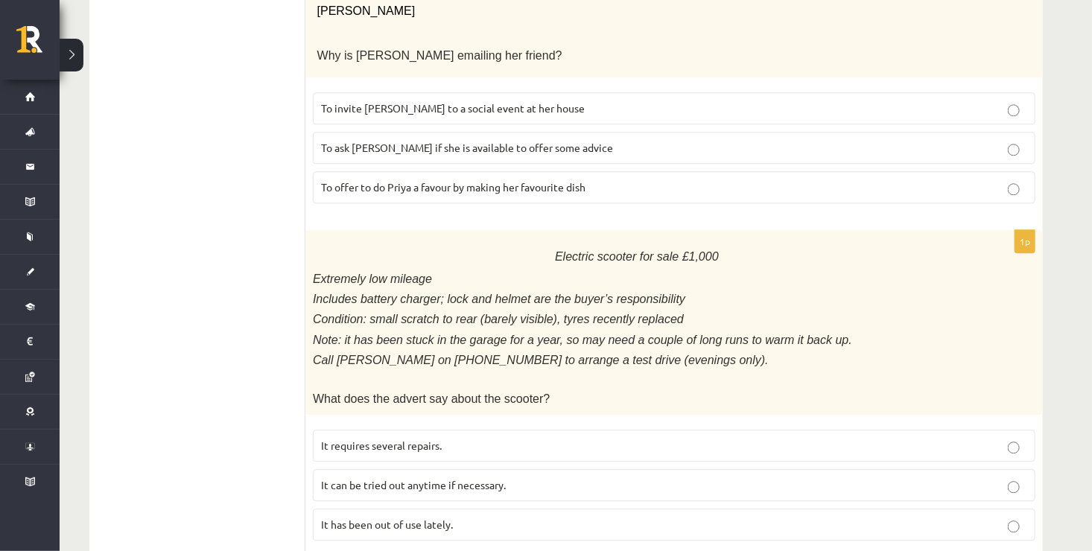
scroll to position [1711, 0]
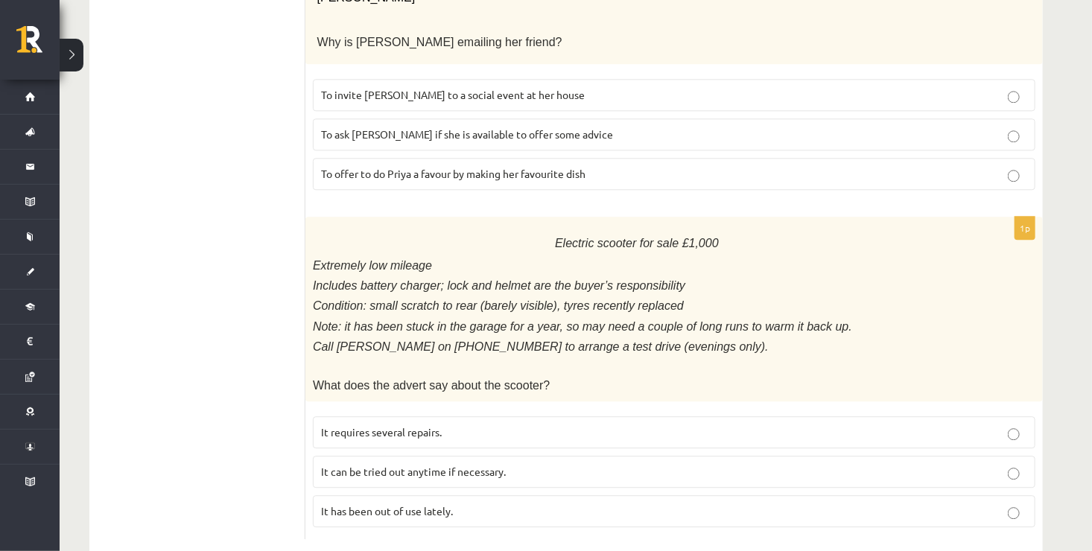
click at [439, 503] on p "It has been out of use lately." at bounding box center [674, 511] width 706 height 16
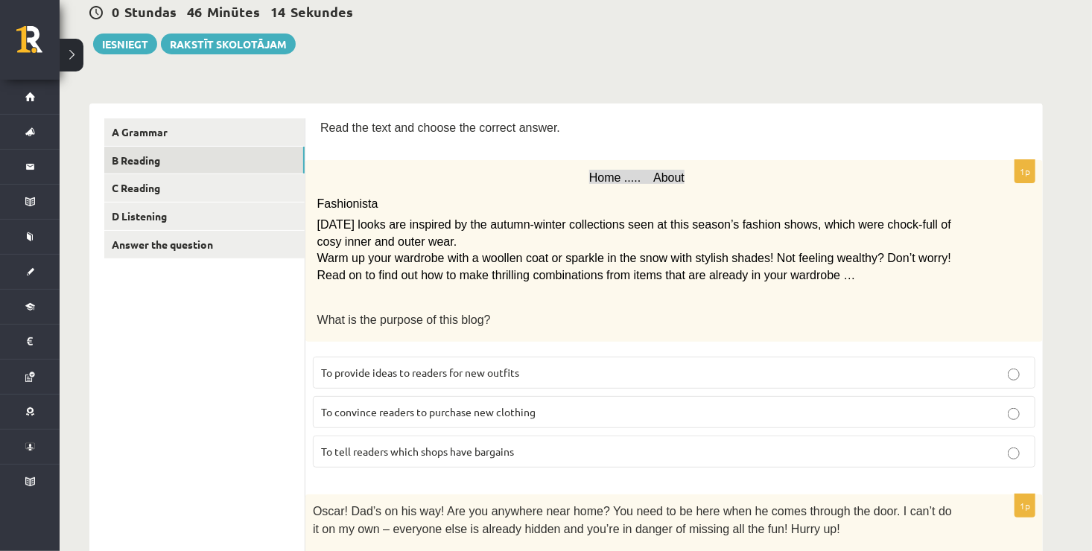
scroll to position [65, 0]
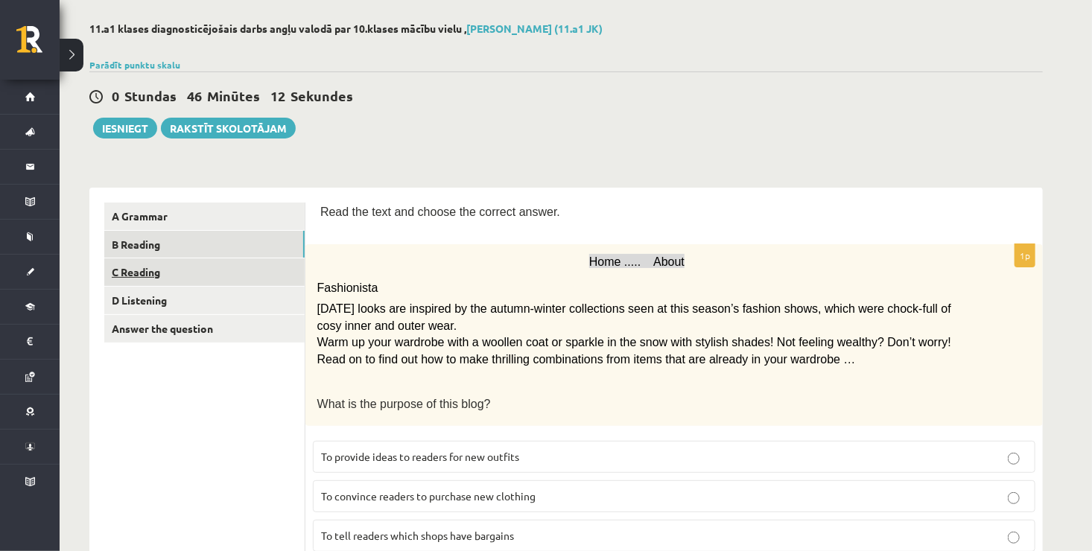
click at [203, 272] on link "C Reading" at bounding box center [204, 272] width 200 height 28
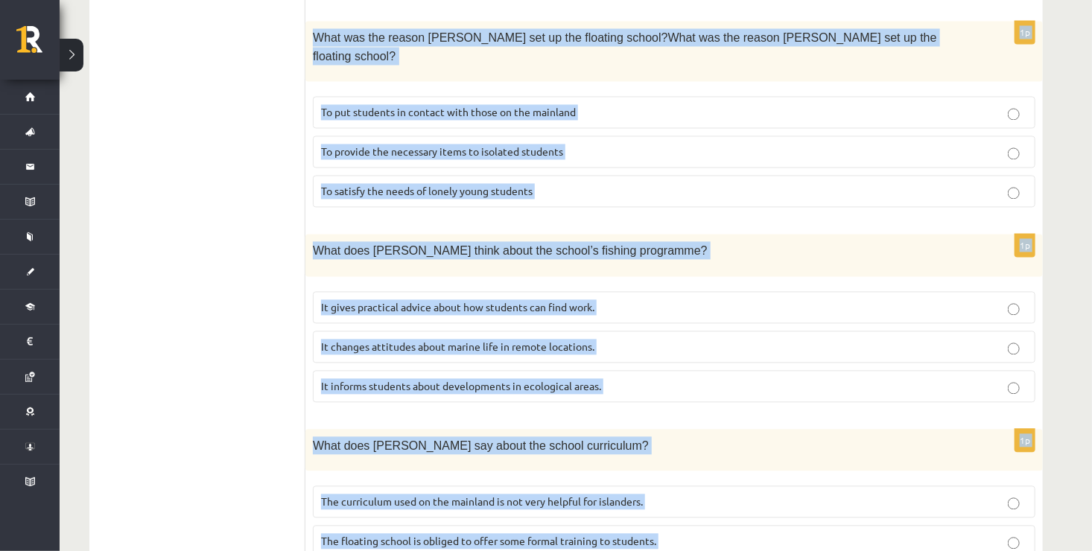
scroll to position [1385, 0]
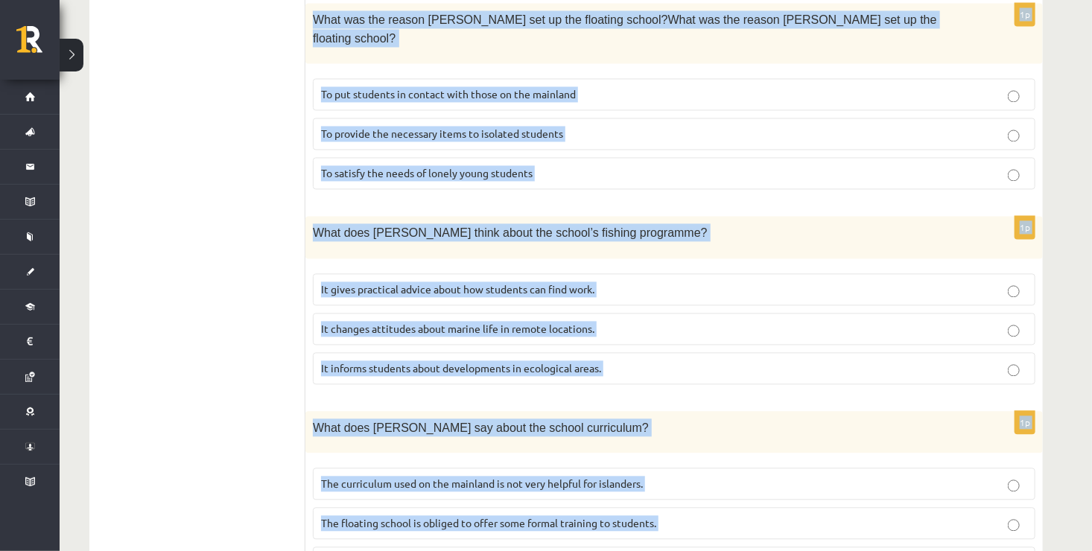
drag, startPoint x: 320, startPoint y: 45, endPoint x: 683, endPoint y: 506, distance: 587.6
copy form "Read the article about an unusual school and choose the correct answer for each…"
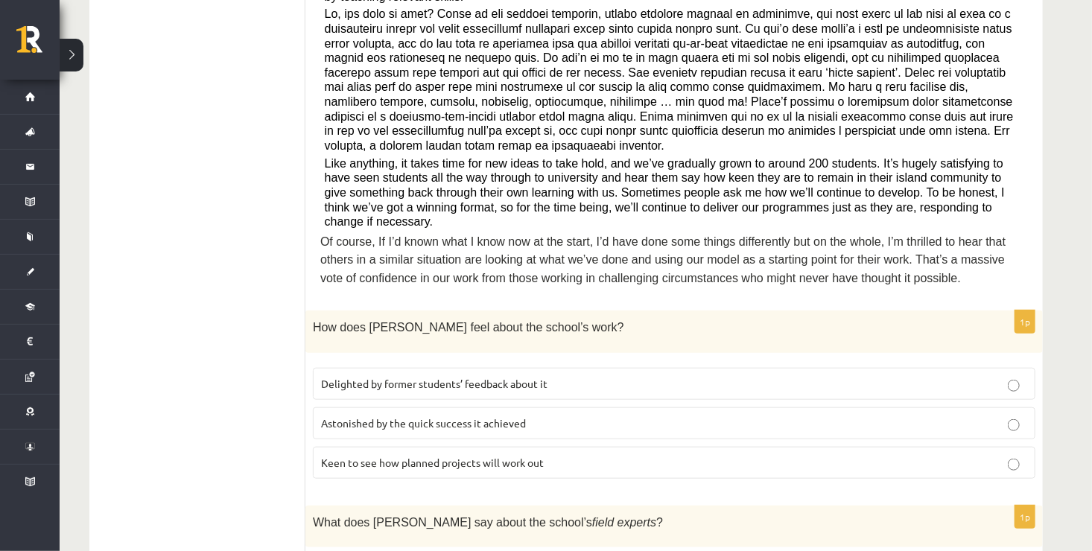
scroll to position [504, 0]
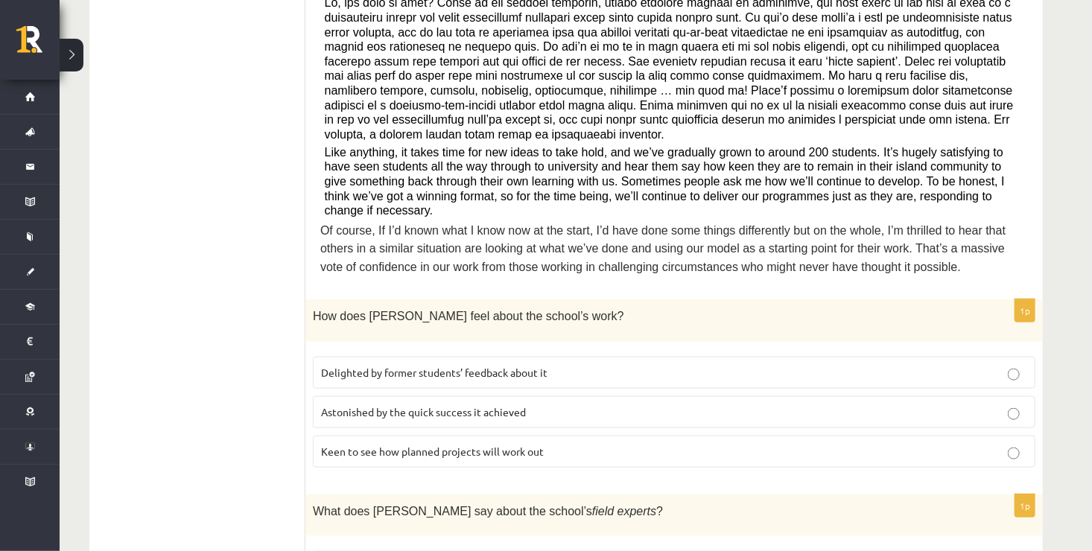
click at [573, 365] on p "Delighted by former students’ feedback about it" at bounding box center [674, 373] width 706 height 16
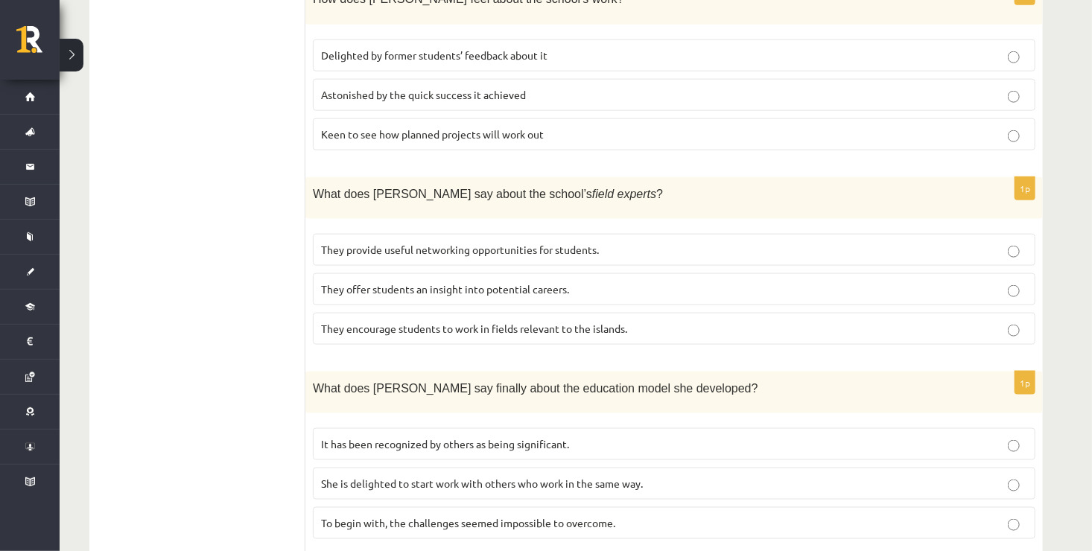
scroll to position [824, 0]
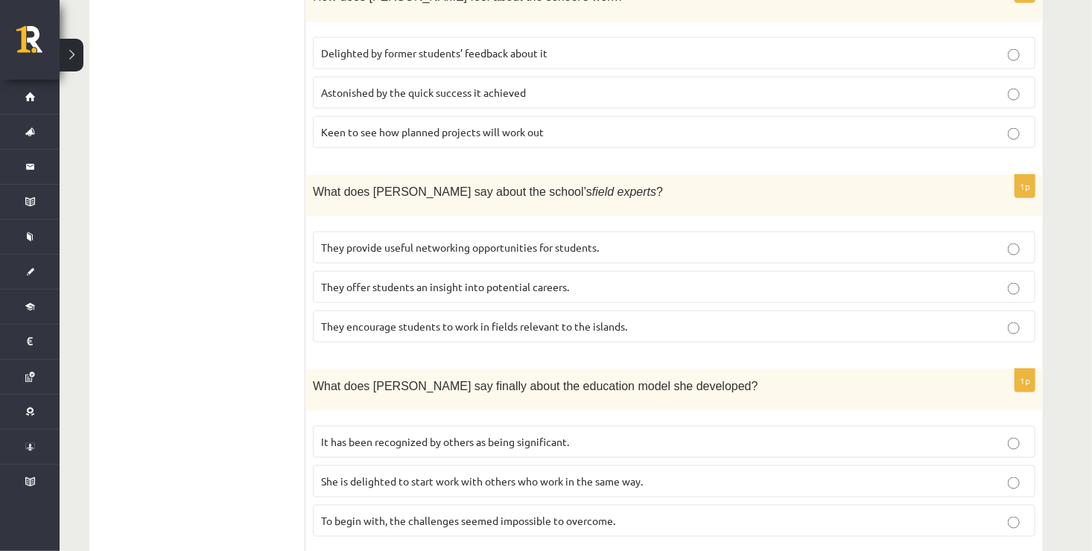
click at [453, 280] on span "They offer students an insight into potential careers." at bounding box center [445, 286] width 248 height 13
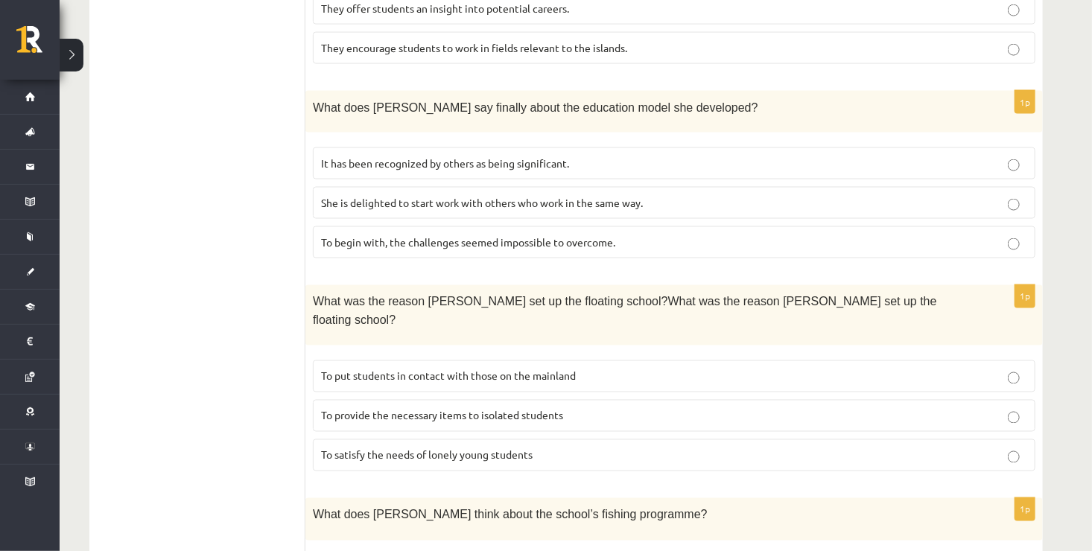
scroll to position [1101, 0]
click at [507, 157] on p "It has been recognized by others as being significant." at bounding box center [674, 165] width 706 height 16
click at [623, 410] on p "To provide the necessary items to isolated students" at bounding box center [674, 418] width 706 height 16
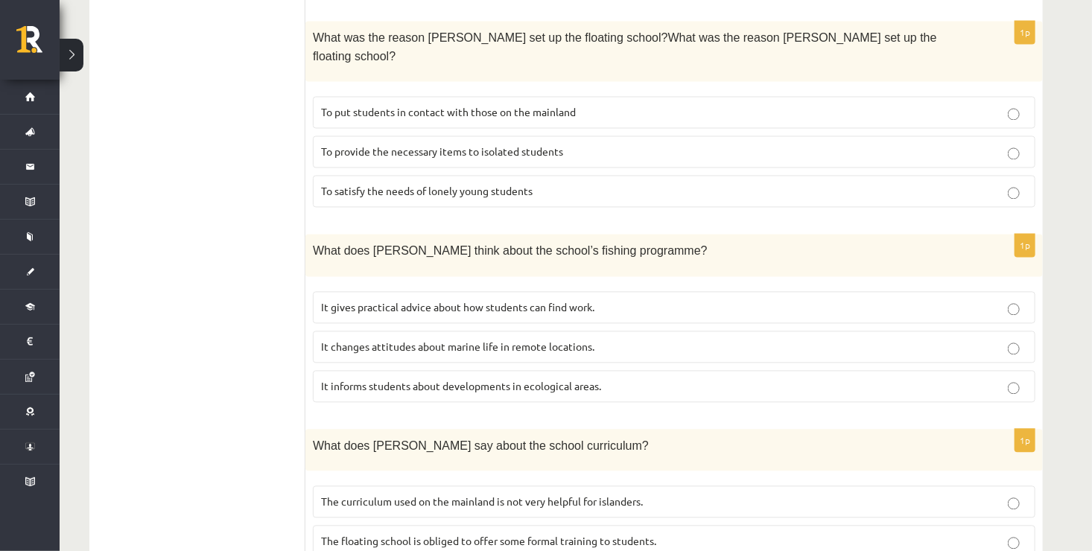
scroll to position [1385, 0]
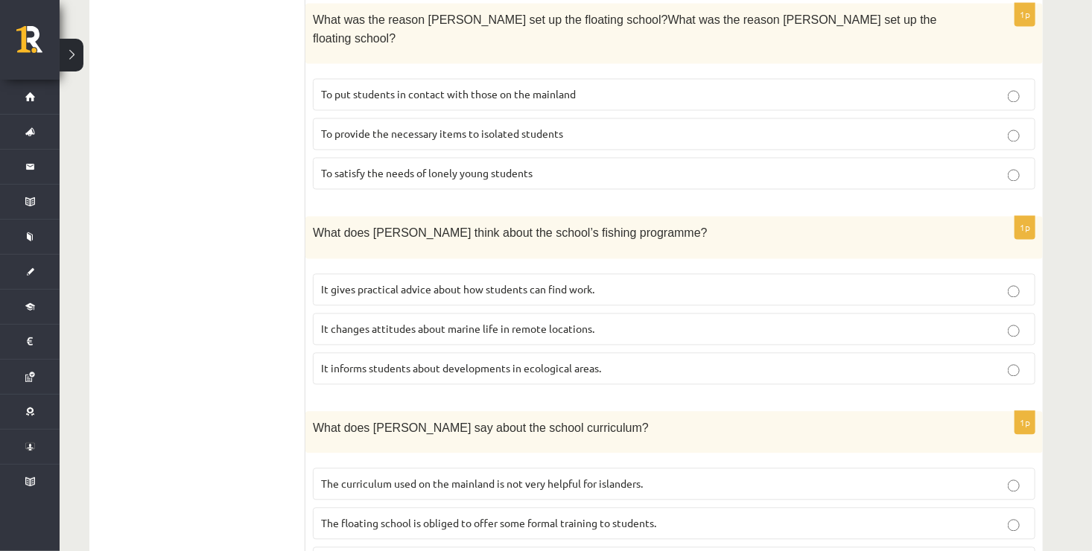
click at [493, 360] on p "It informs students about developments in ecological areas." at bounding box center [674, 368] width 706 height 16
click at [556, 477] on span "The curriculum used on the mainland is not very helpful for islanders." at bounding box center [482, 483] width 322 height 13
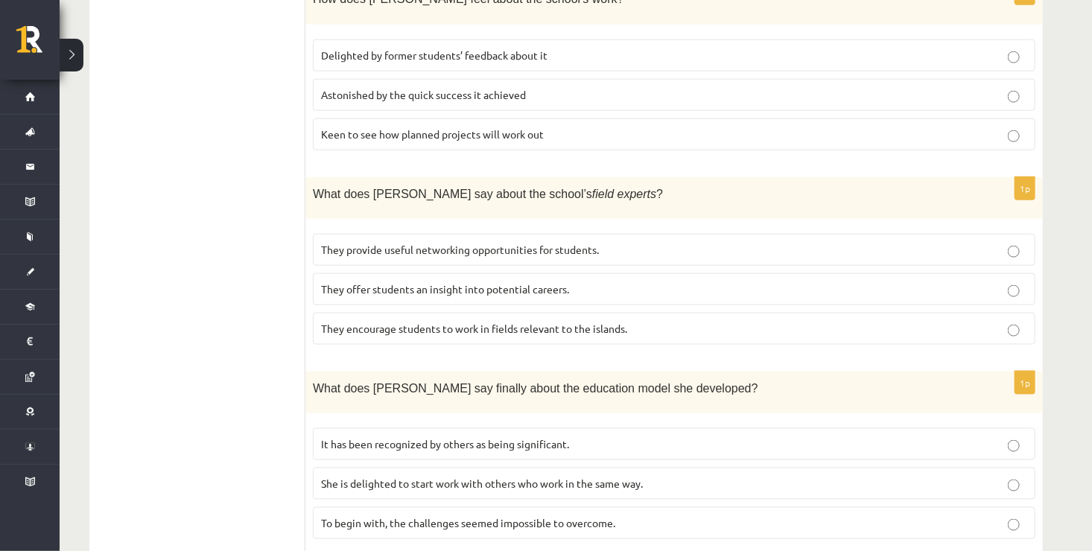
scroll to position [603, 0]
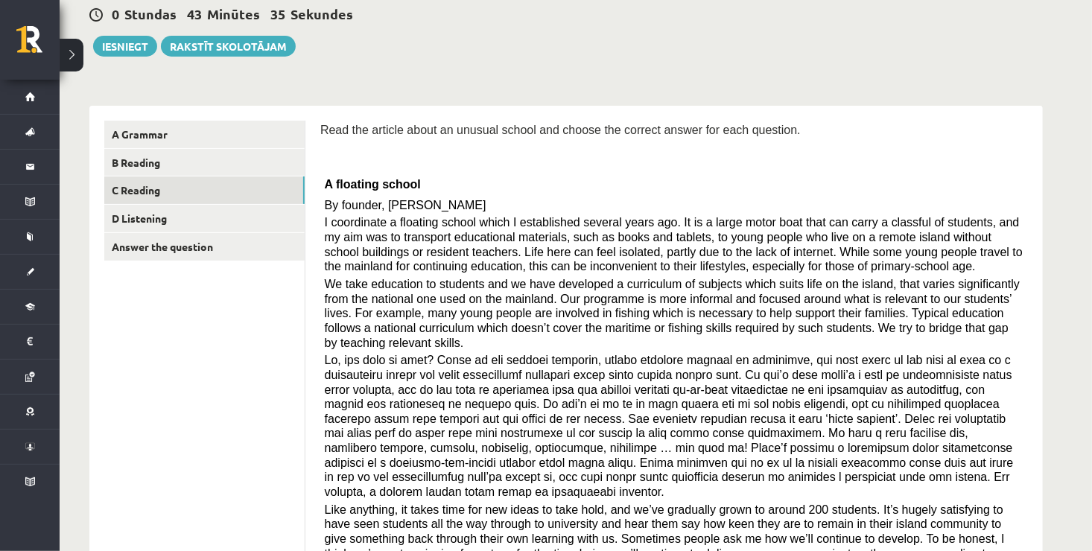
scroll to position [143, 0]
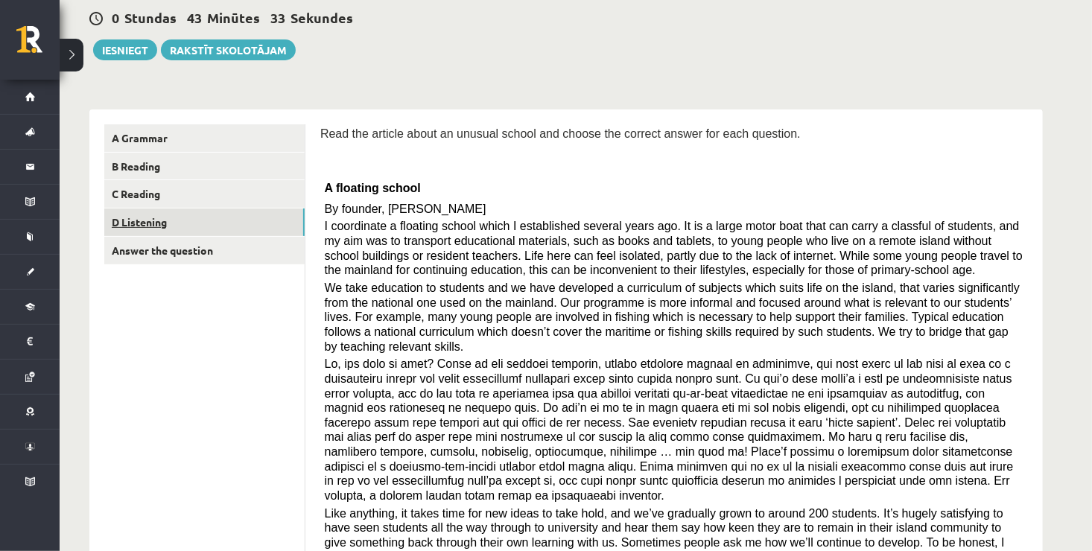
click at [210, 216] on link "D Listening" at bounding box center [204, 223] width 200 height 28
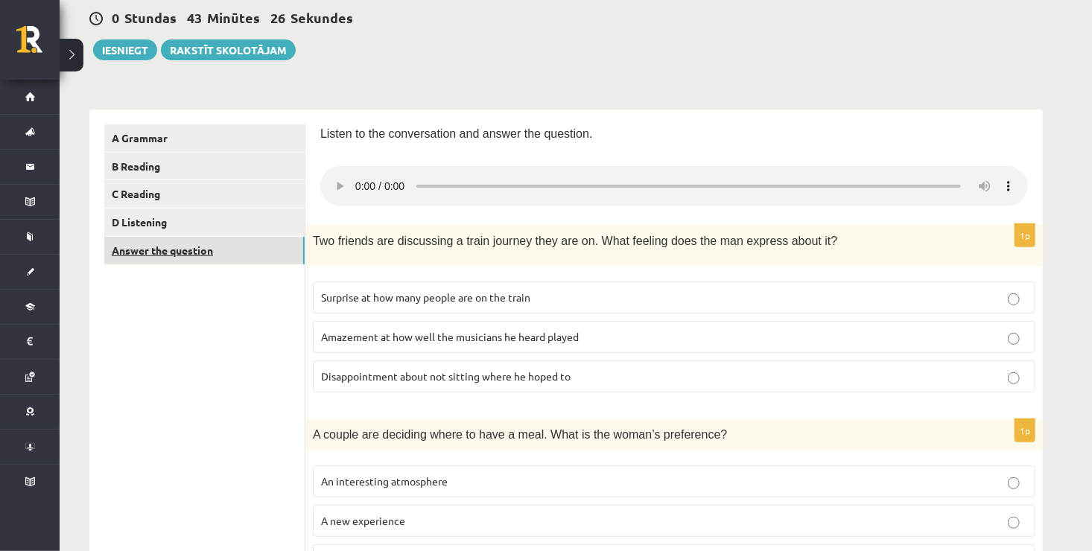
click at [212, 249] on link "Answer the question" at bounding box center [204, 251] width 200 height 28
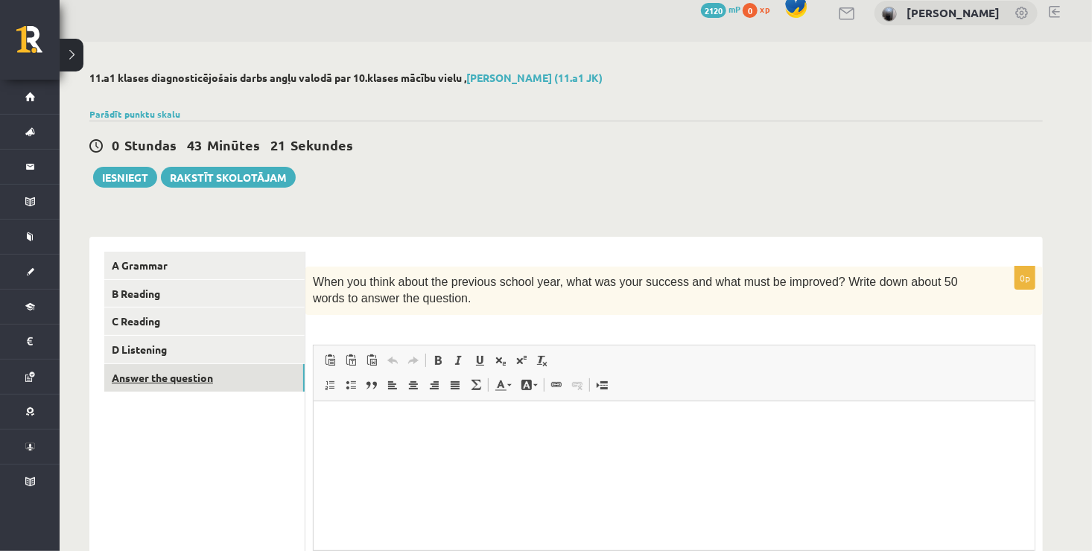
scroll to position [0, 0]
click at [214, 351] on link "D Listening" at bounding box center [204, 350] width 200 height 28
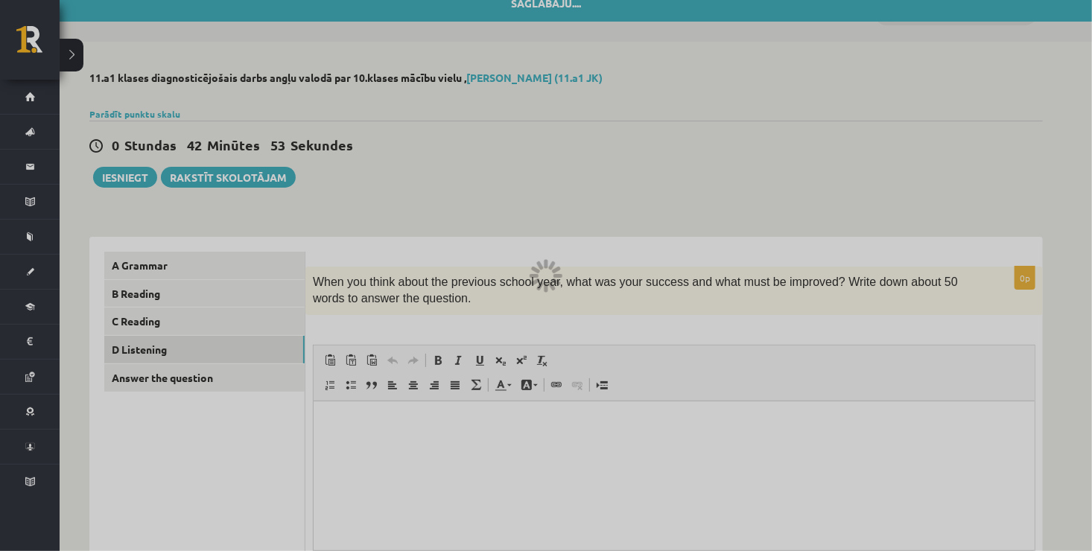
click at [215, 324] on div at bounding box center [546, 275] width 1092 height 551
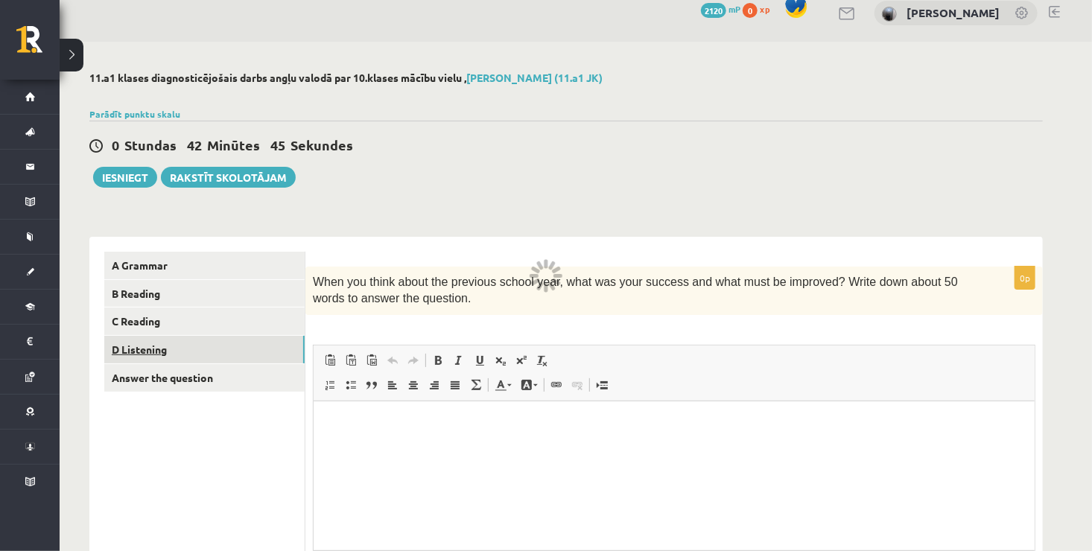
click at [197, 348] on link "D Listening" at bounding box center [204, 350] width 200 height 28
click at [179, 318] on link "C Reading" at bounding box center [204, 322] width 200 height 28
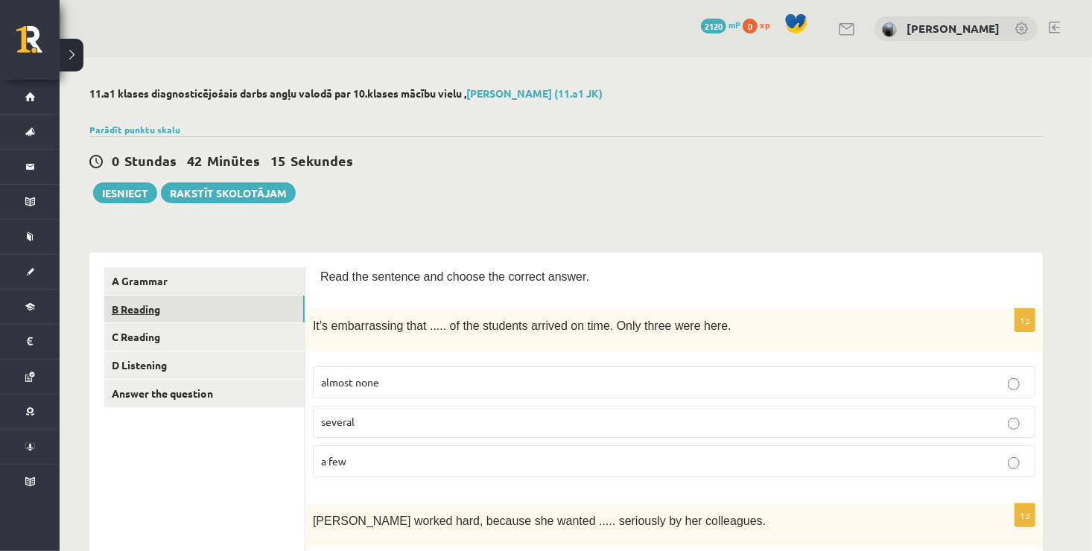
click at [297, 313] on link "B Reading" at bounding box center [204, 310] width 200 height 28
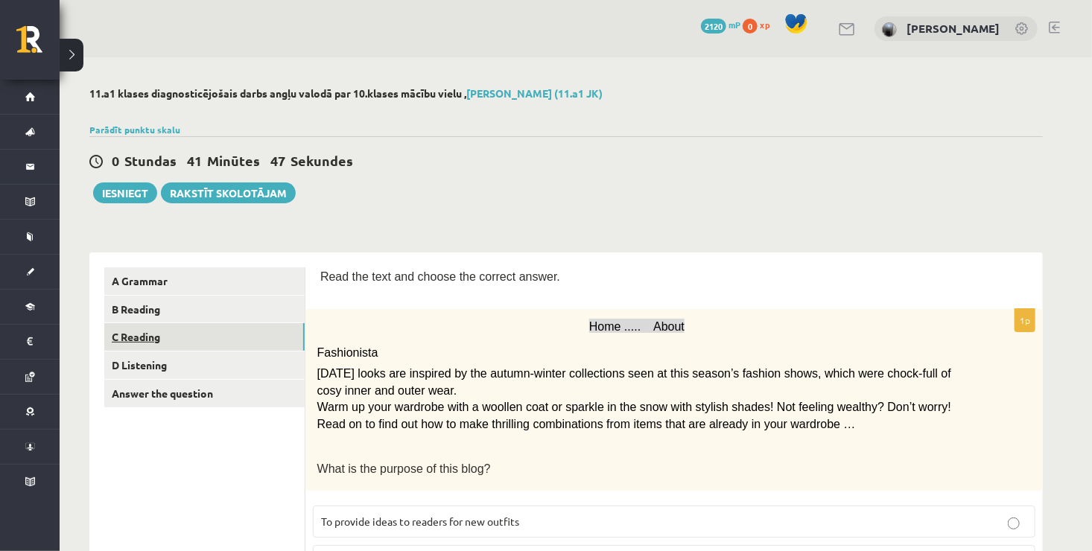
click at [238, 340] on link "C Reading" at bounding box center [204, 337] width 200 height 28
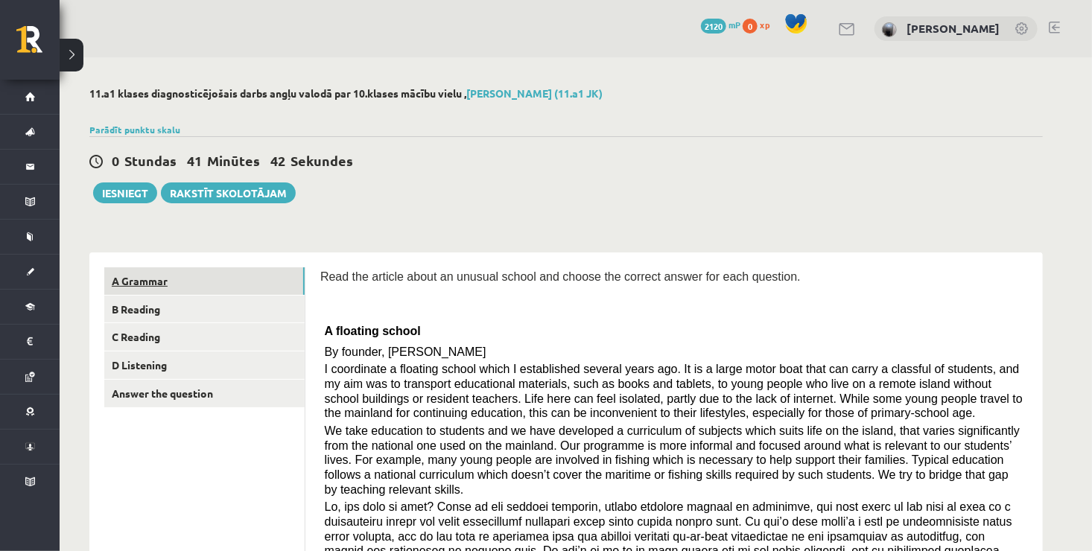
click at [247, 286] on link "A Grammar" at bounding box center [204, 281] width 200 height 28
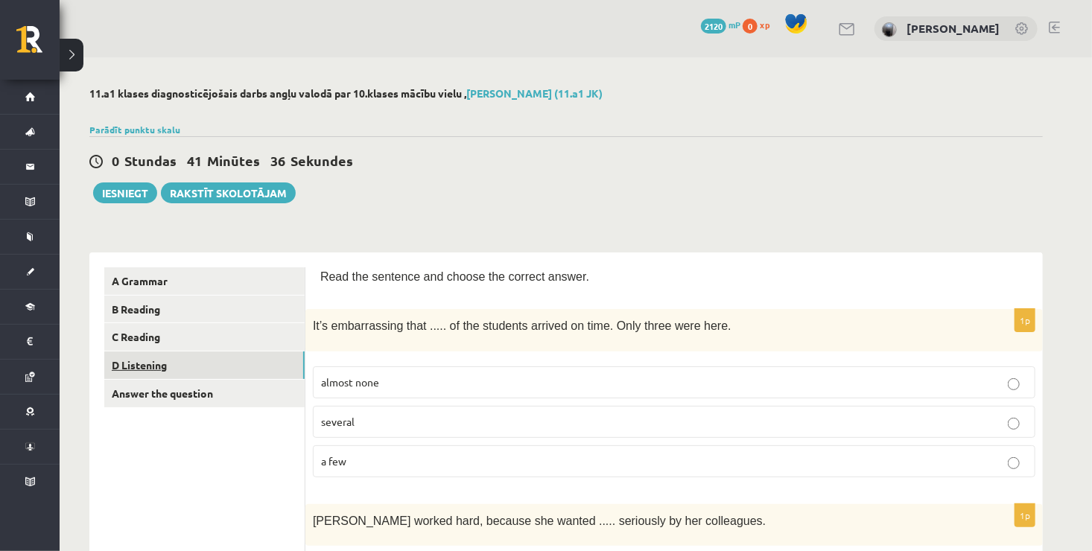
click at [244, 369] on link "D Listening" at bounding box center [204, 366] width 200 height 28
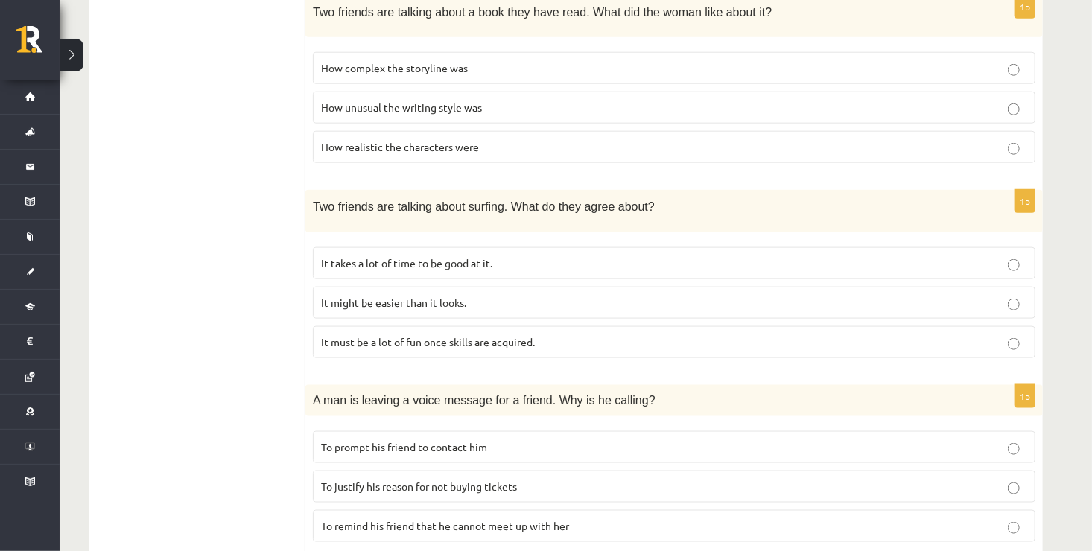
scroll to position [752, 0]
click at [418, 255] on span "It takes a lot of time to be good at it." at bounding box center [406, 261] width 171 height 13
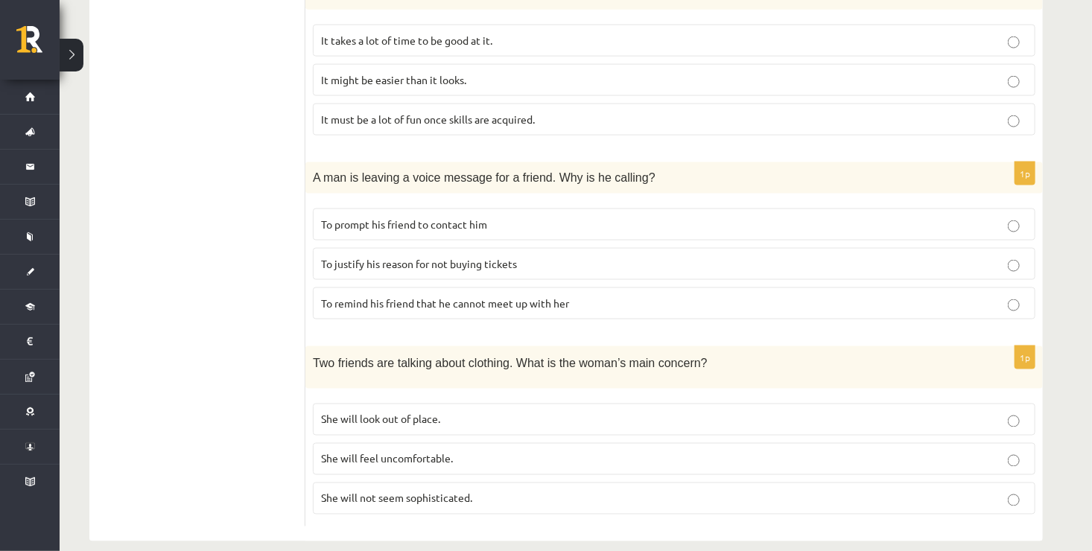
scroll to position [964, 0]
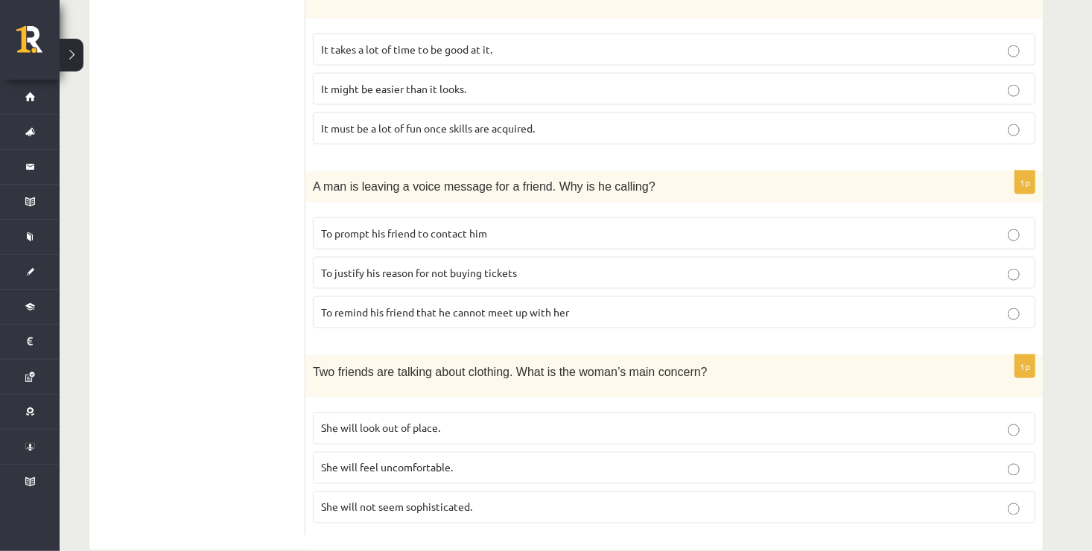
click at [485, 226] on span "To prompt his friend to contact him" at bounding box center [404, 232] width 166 height 13
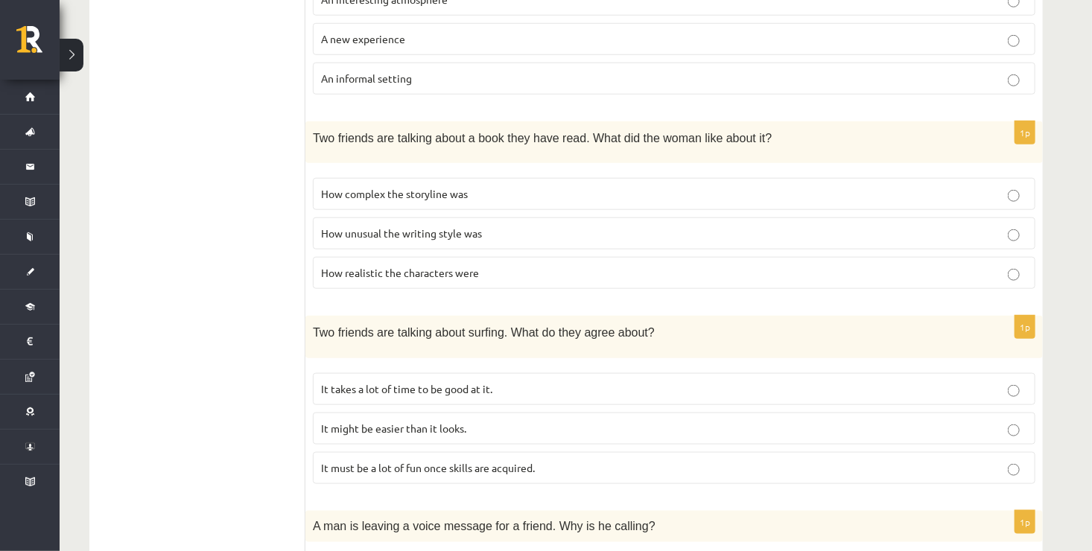
scroll to position [620, 0]
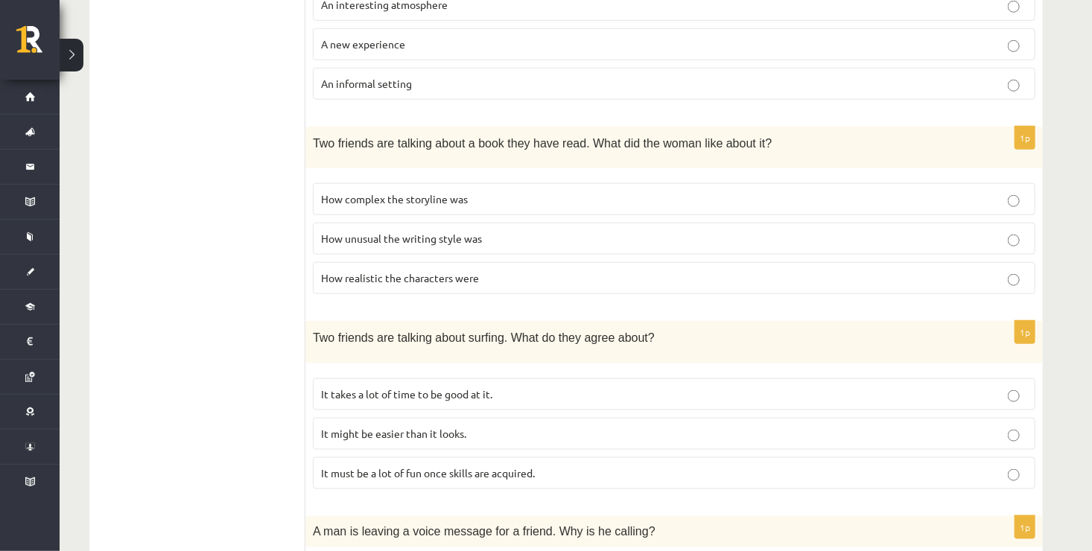
click at [410, 234] on span "How unusual the writing style was" at bounding box center [401, 238] width 161 height 13
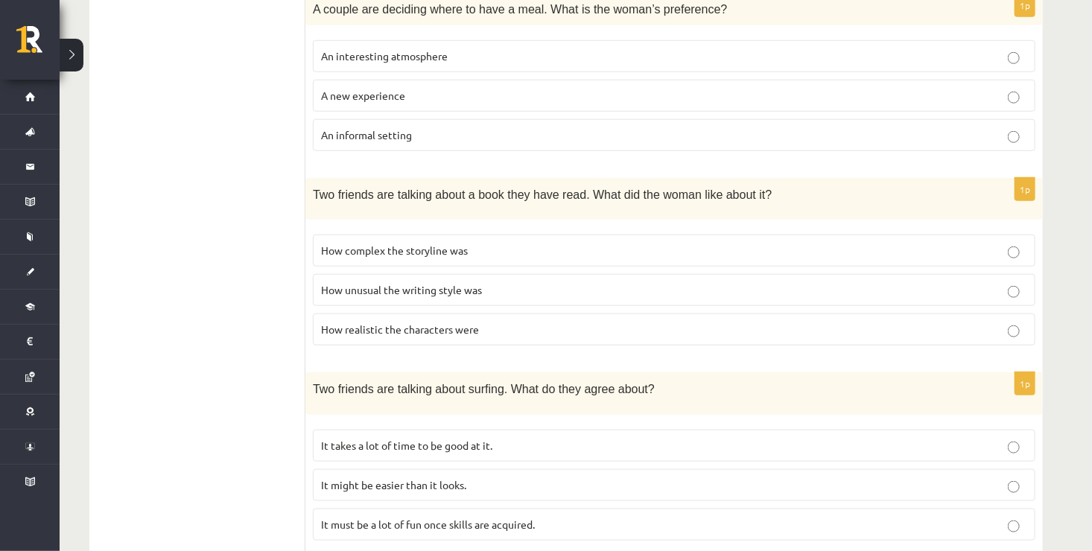
scroll to position [563, 0]
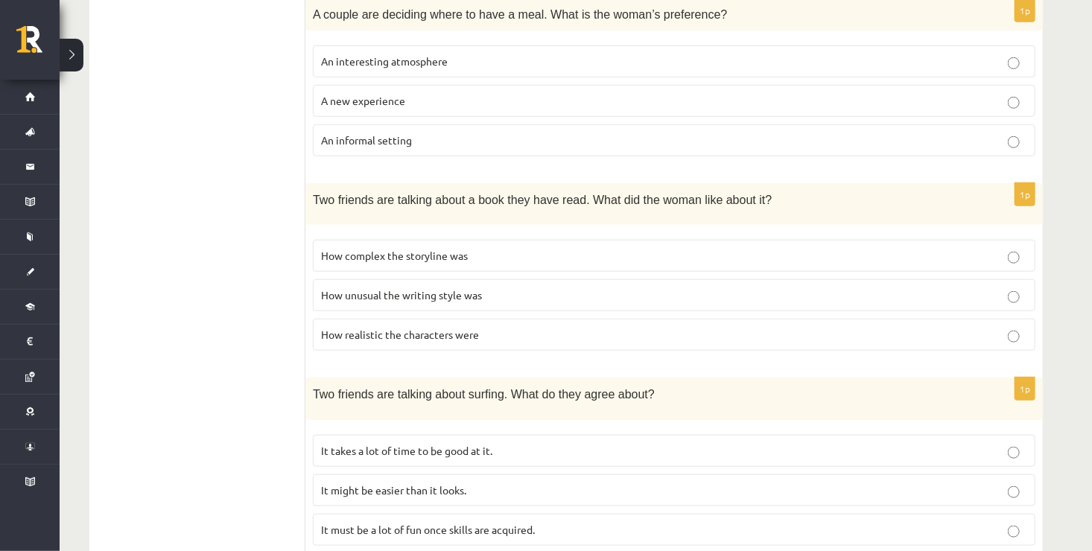
click at [496, 337] on p "How realistic the characters were" at bounding box center [674, 335] width 706 height 16
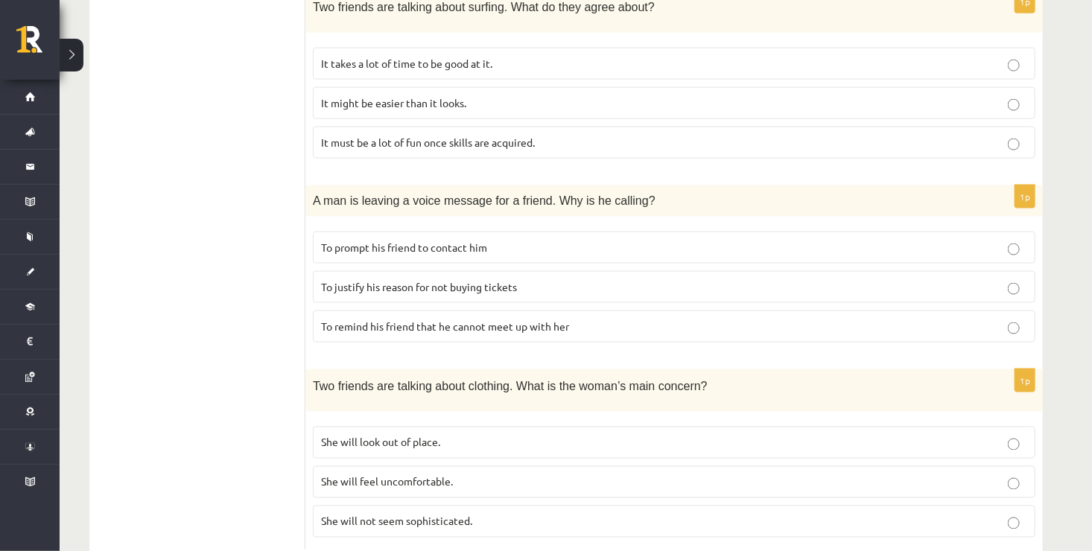
scroll to position [982, 0]
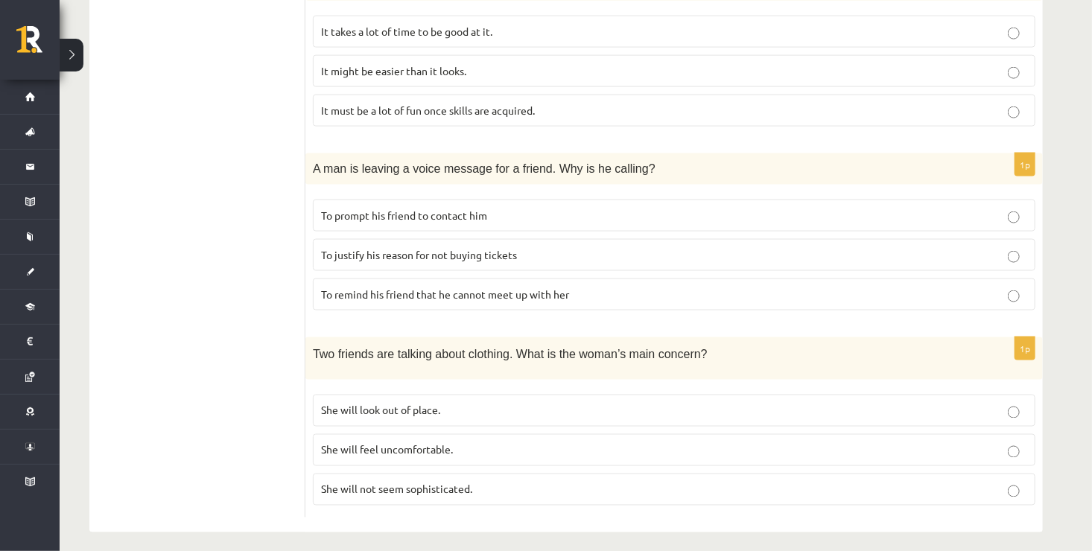
click at [452, 403] on p "She will look out of place." at bounding box center [674, 411] width 706 height 16
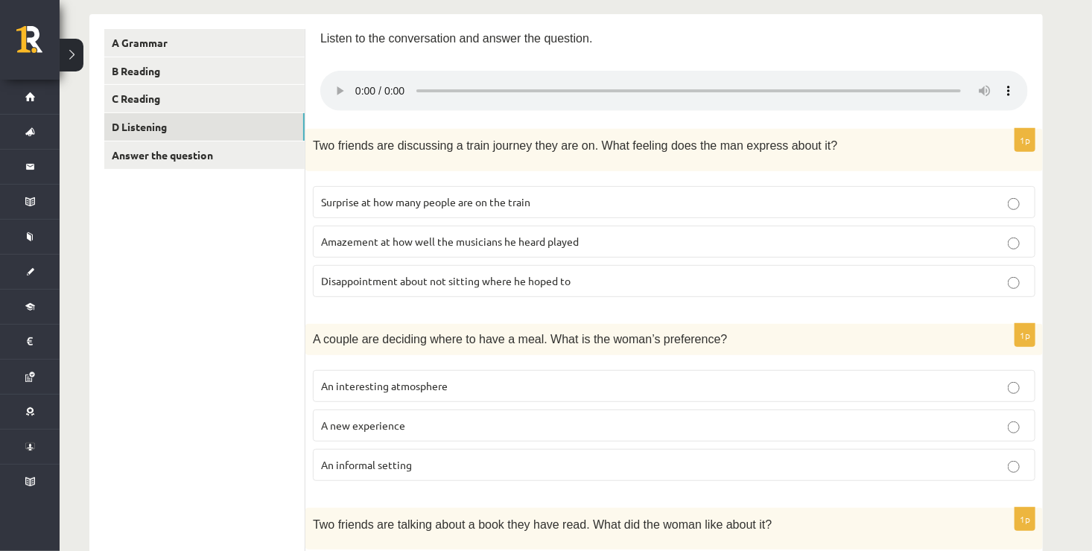
scroll to position [241, 0]
click at [409, 419] on p "A new experience" at bounding box center [674, 424] width 706 height 16
click at [401, 277] on span "Disappointment about not sitting where he hoped to" at bounding box center [445, 278] width 249 height 13
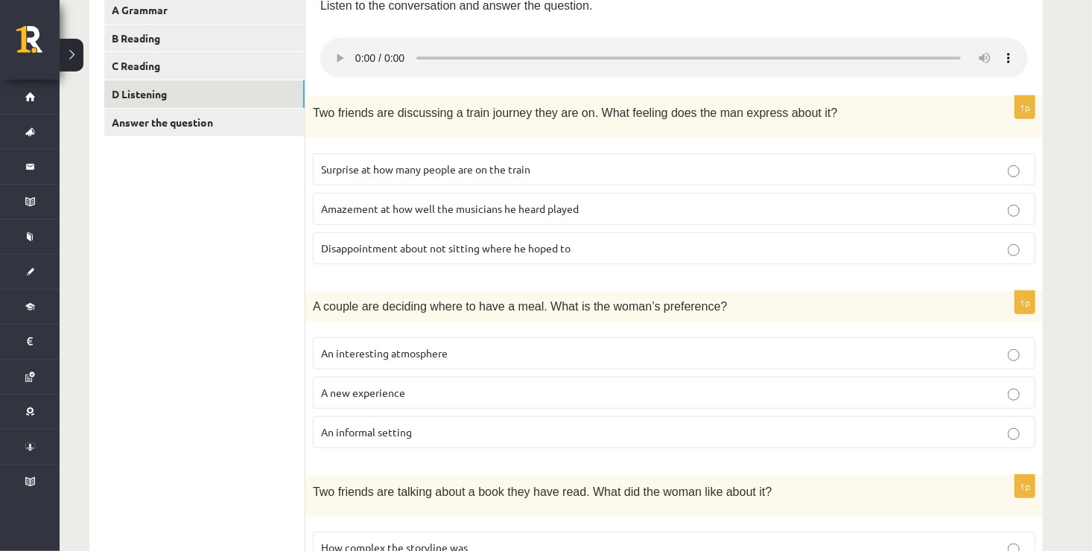
scroll to position [265, 0]
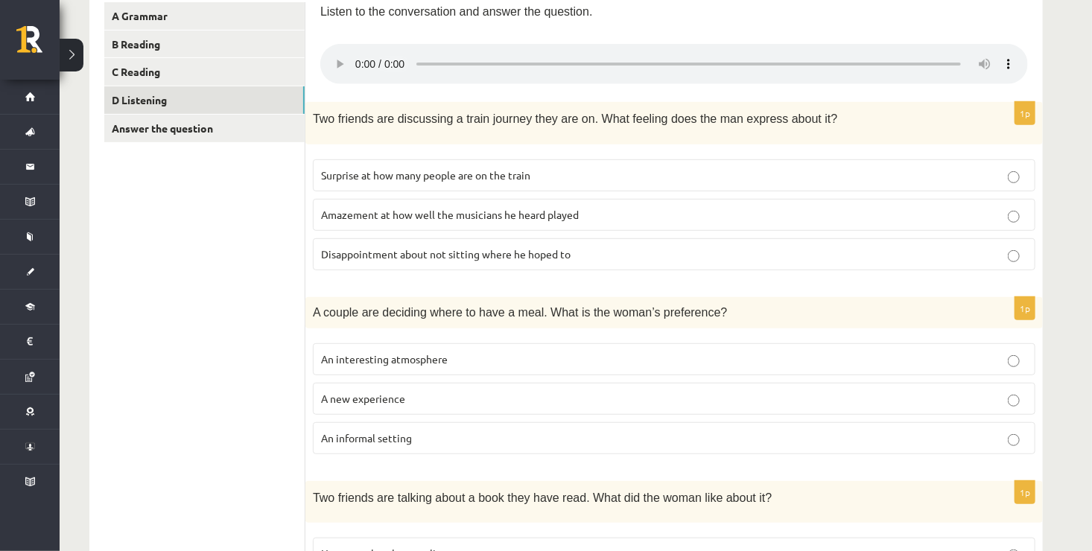
click at [513, 180] on label "Surprise at how many people are on the train" at bounding box center [674, 175] width 722 height 32
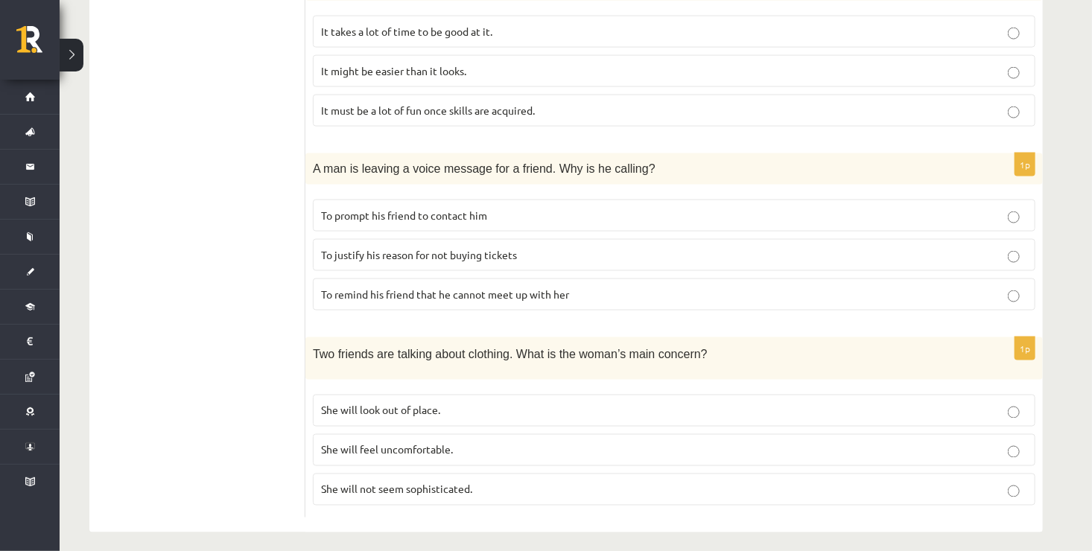
scroll to position [0, 0]
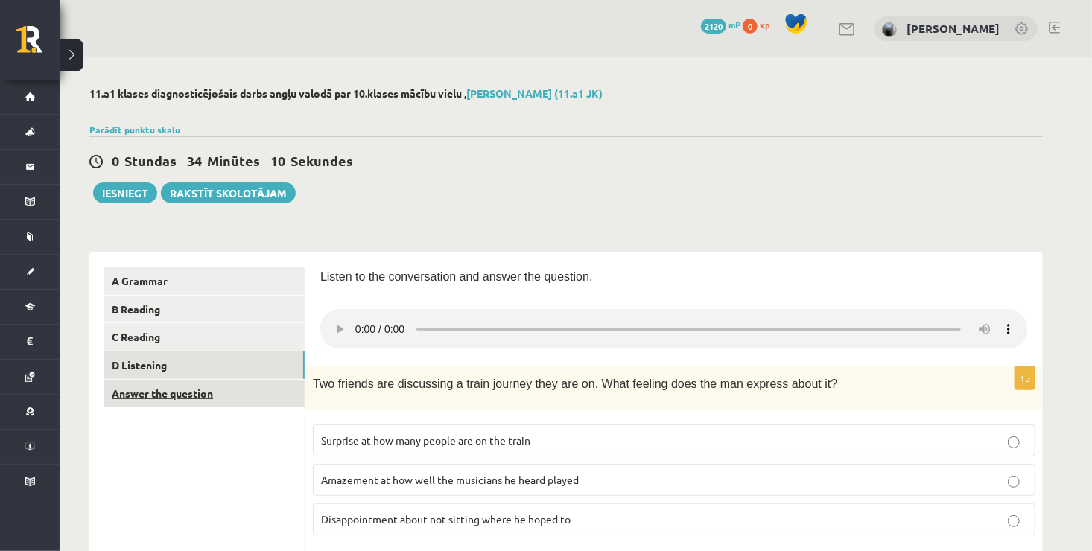
click at [268, 387] on link "Answer the question" at bounding box center [204, 394] width 200 height 28
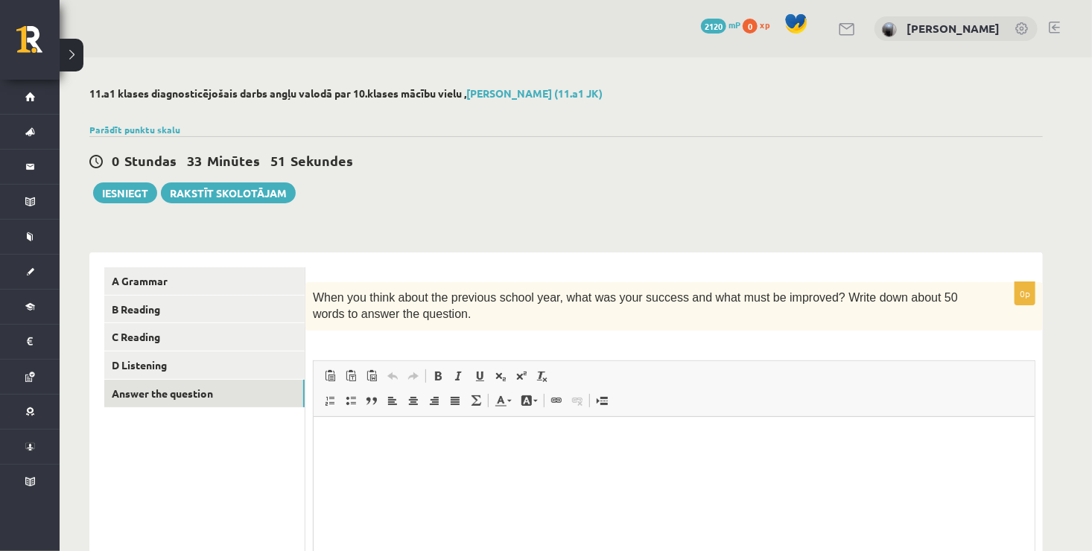
drag, startPoint x: 1091, startPoint y: 164, endPoint x: 1070, endPoint y: 214, distance: 54.8
click at [1070, 214] on div "11.a1 klases diagnosticējošais darbs angļu valodā par 10.klases mācību vielu , …" at bounding box center [576, 386] width 1032 height 658
click at [1070, 214] on div "11.a1 klases diagnosticējošais darbs angļu valodā par 10.klases mācību vielu , …" at bounding box center [566, 386] width 1013 height 658
click at [999, 180] on div "0 Stundas 33 Minūtes 50 Sekundes Ieskaite saglabāta! Iesniegt Rakstīt skolotājam" at bounding box center [565, 169] width 953 height 67
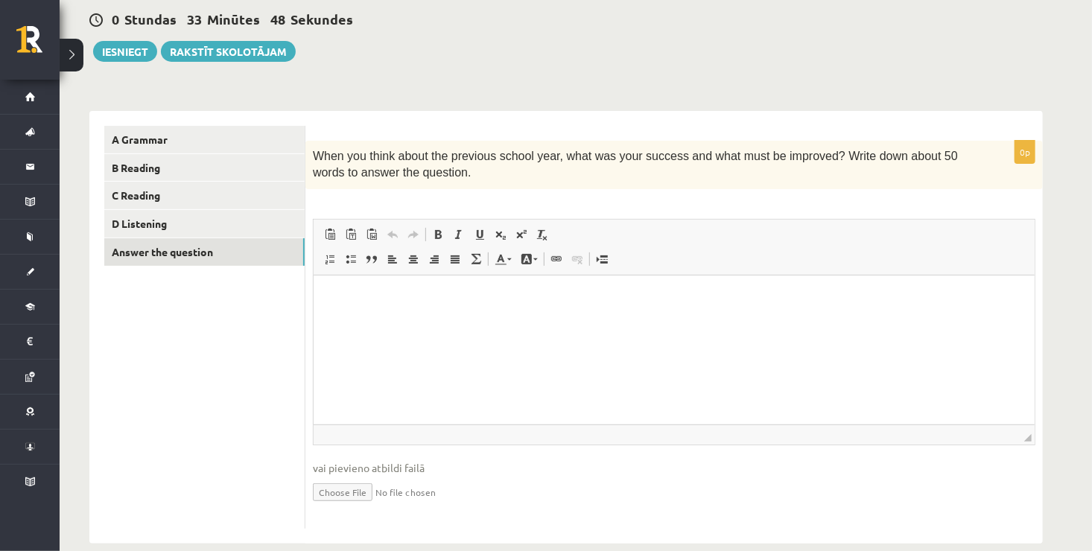
scroll to position [164, 0]
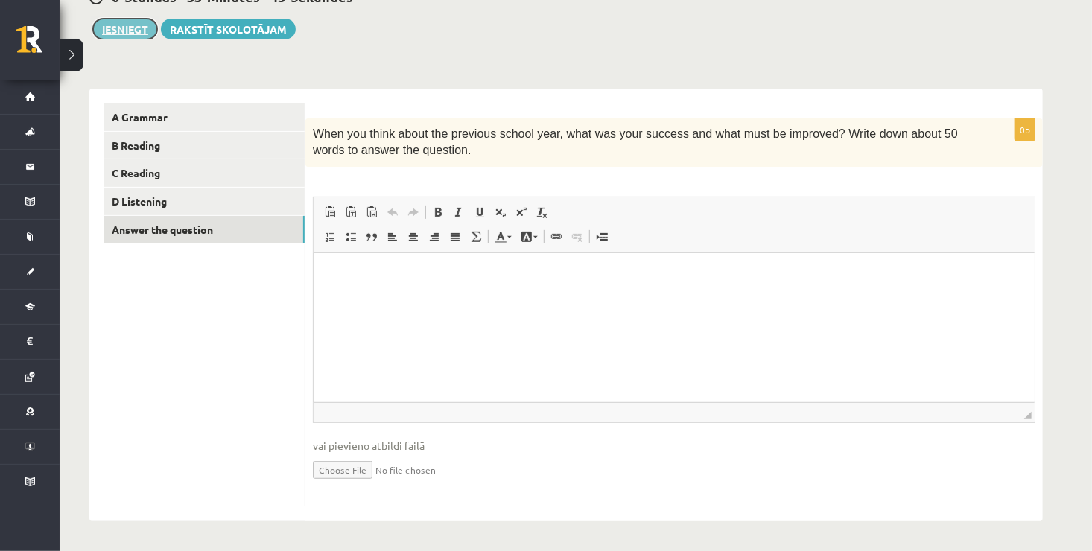
click at [132, 34] on button "Iesniegt" at bounding box center [125, 29] width 64 height 21
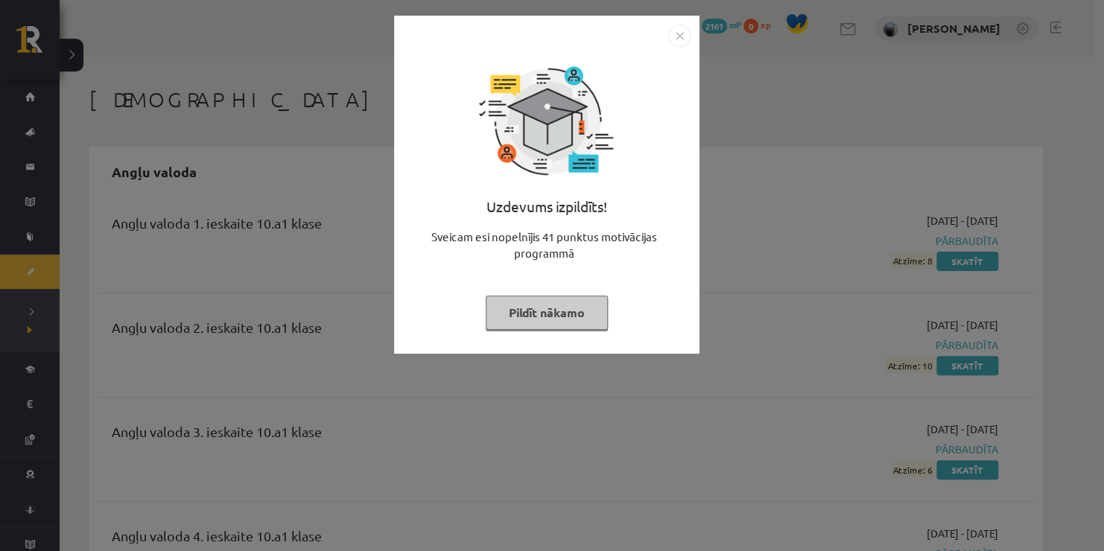
click at [506, 314] on button "Pildīt nākamo" at bounding box center [547, 313] width 122 height 34
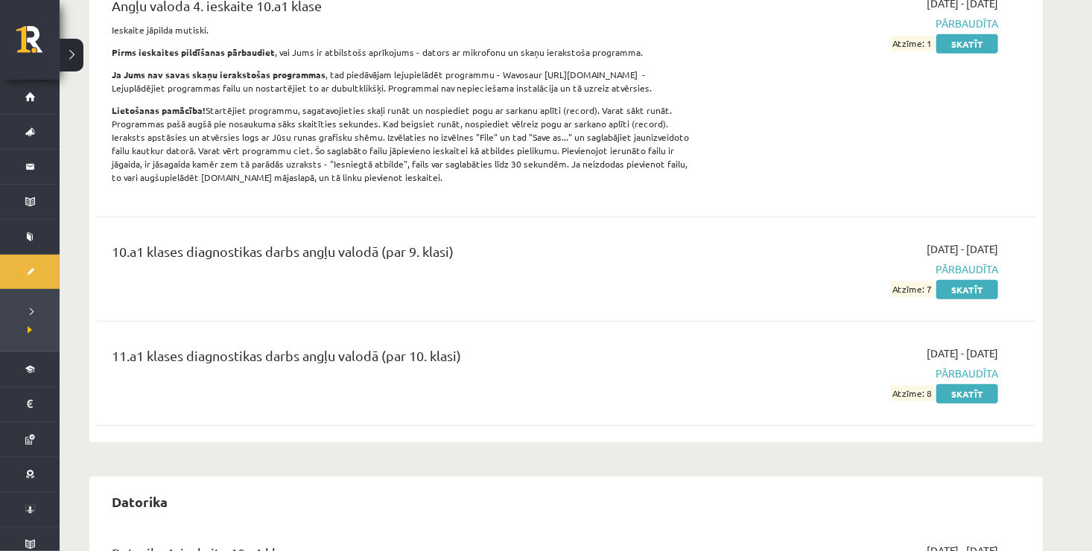
scroll to position [509, 0]
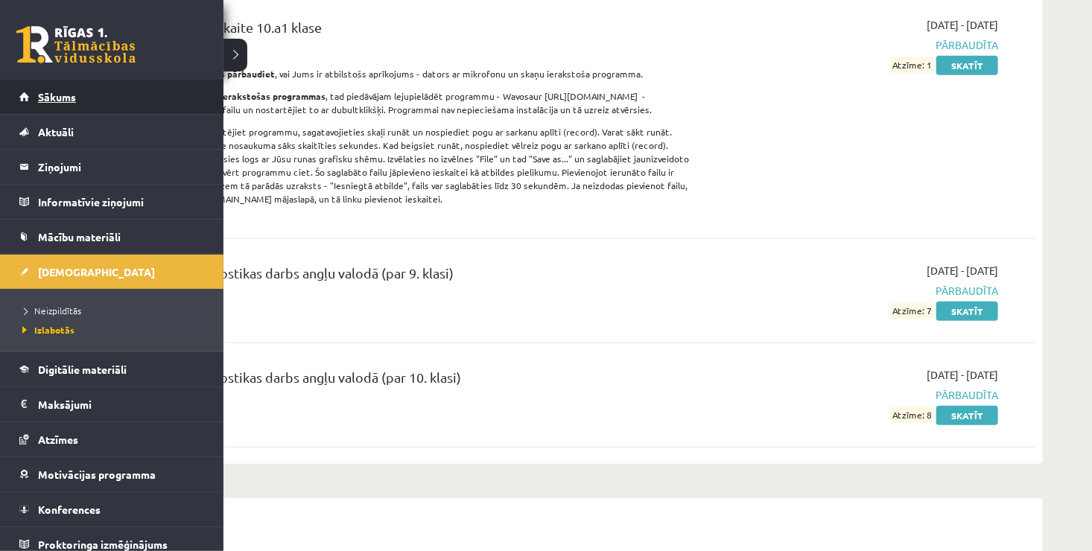
click at [39, 102] on link "Sākums" at bounding box center [111, 97] width 185 height 34
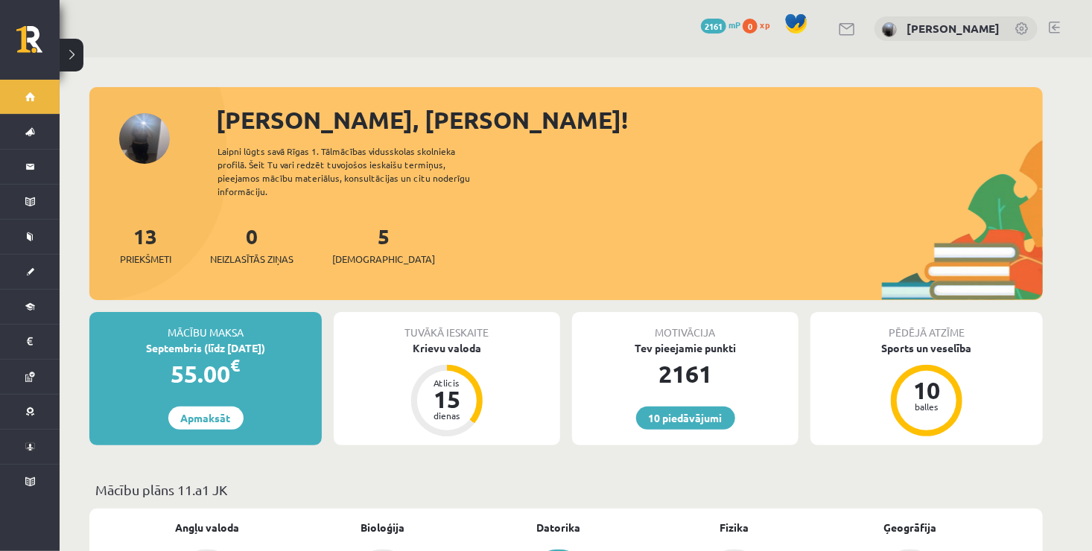
click at [357, 223] on link "5 [DEMOGRAPHIC_DATA]" at bounding box center [383, 245] width 103 height 44
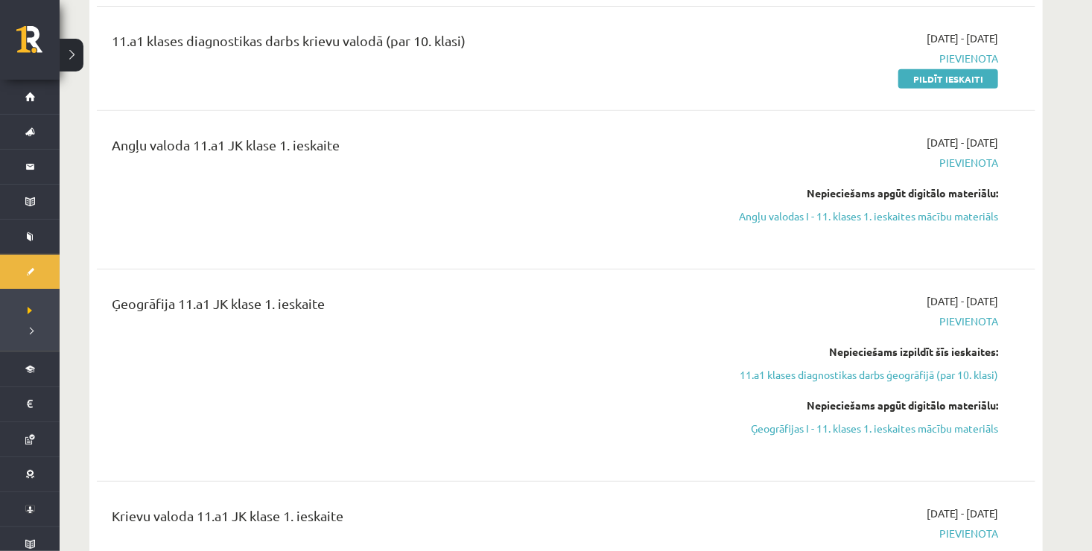
scroll to position [241, 0]
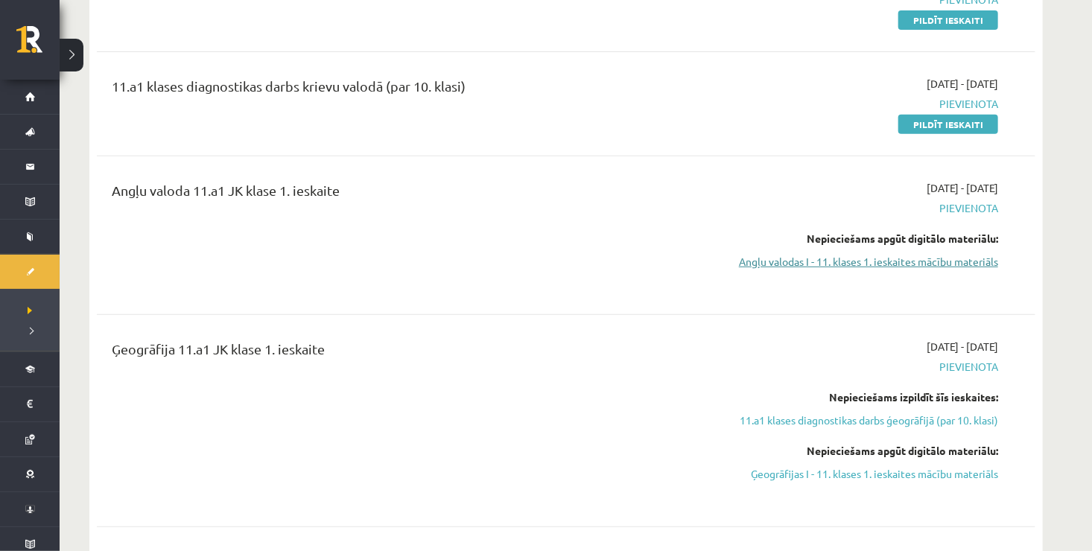
click at [830, 265] on link "Angļu valodas I - 11. klases 1. ieskaites mācību materiāls" at bounding box center [857, 262] width 281 height 16
